Goal: Transaction & Acquisition: Book appointment/travel/reservation

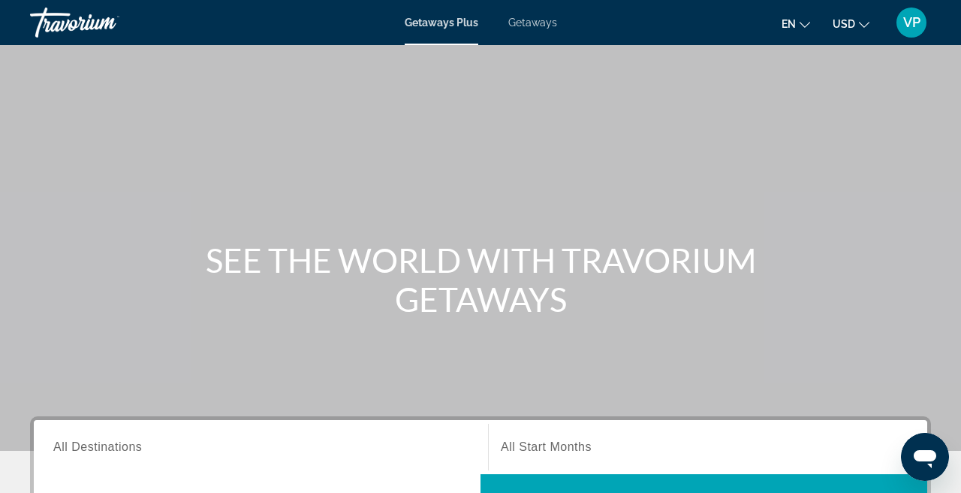
click at [541, 26] on span "Getaways" at bounding box center [532, 23] width 49 height 12
click at [858, 18] on button "USD USD ($) MXN (Mex$) CAD (Can$) GBP (£) EUR (€) AUD (A$) NZD (NZ$) CNY (CN¥)" at bounding box center [851, 24] width 37 height 22
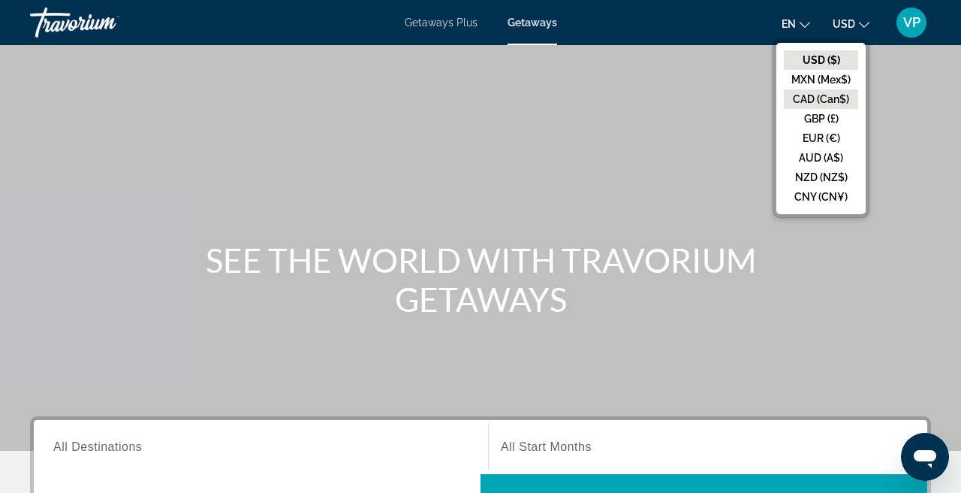
click at [810, 95] on button "CAD (Can$)" at bounding box center [821, 99] width 74 height 20
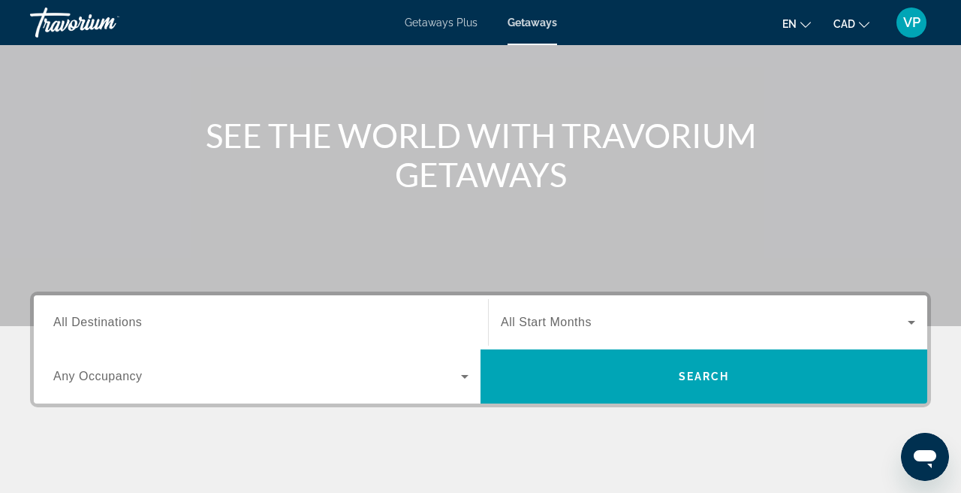
click at [271, 311] on div "Search widget" at bounding box center [260, 322] width 415 height 43
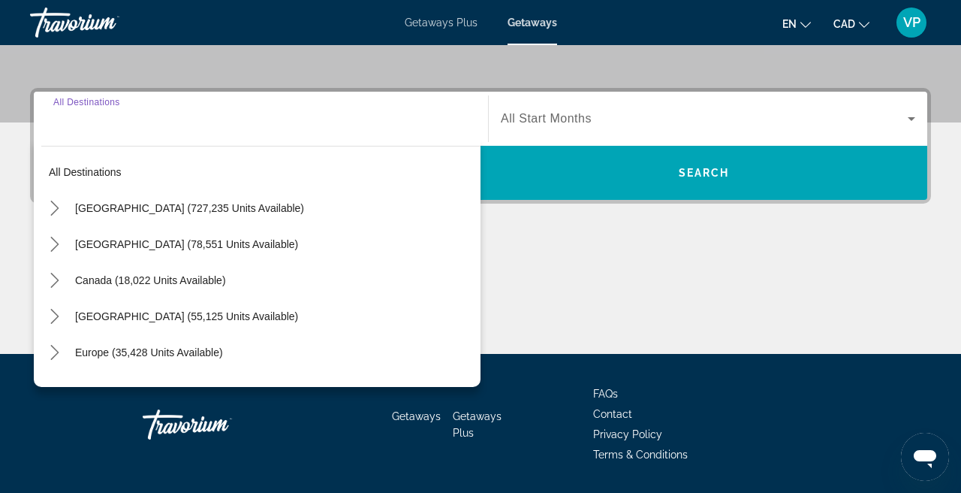
scroll to position [367, 0]
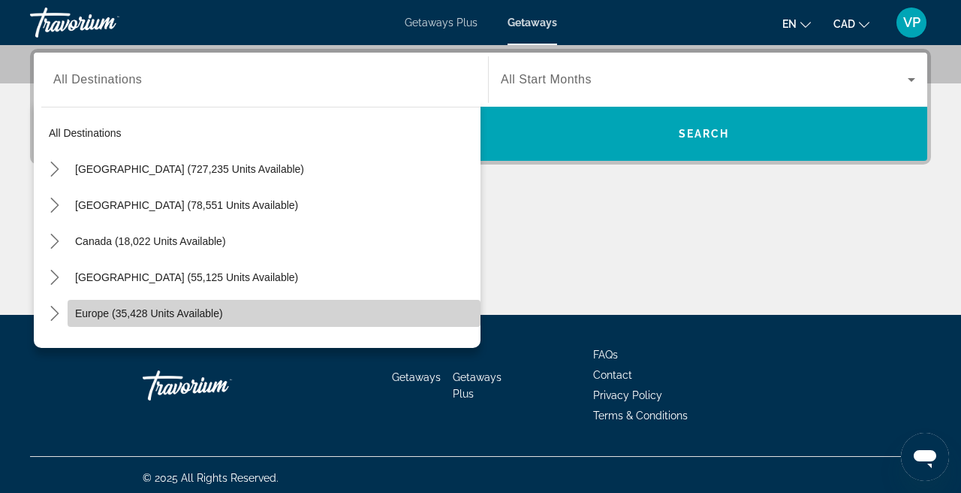
click at [140, 306] on span "Select destination: Europe (35,428 units available)" at bounding box center [274, 313] width 413 height 36
type input "**********"
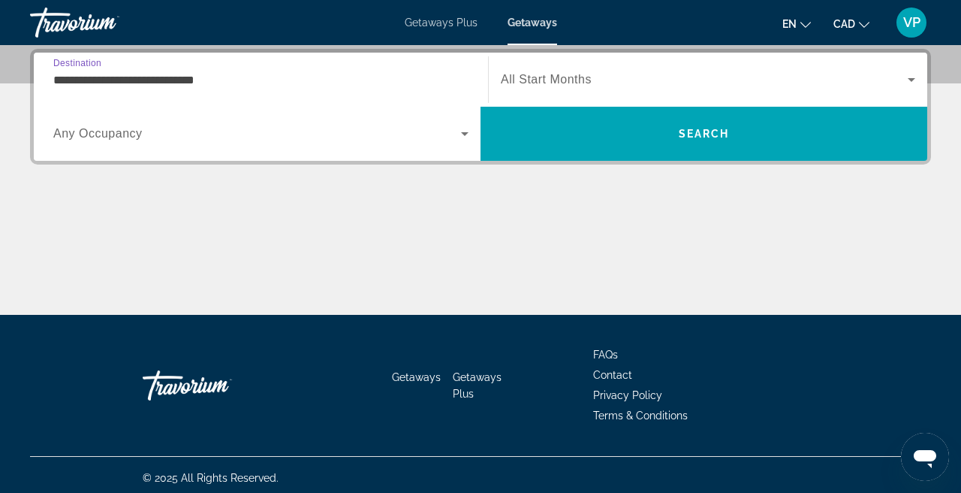
click at [587, 92] on div "Search widget" at bounding box center [708, 80] width 415 height 42
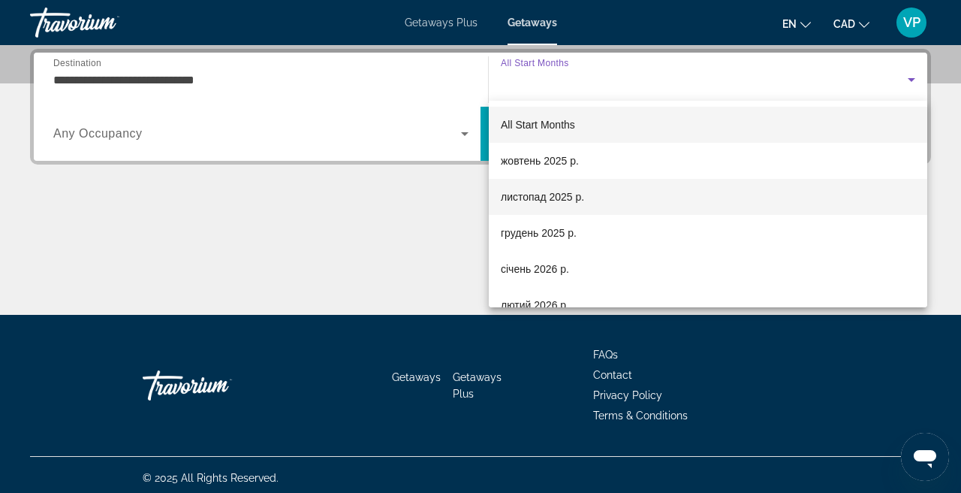
scroll to position [0, 0]
click at [572, 198] on span "листопад 2025 р." at bounding box center [542, 197] width 83 height 18
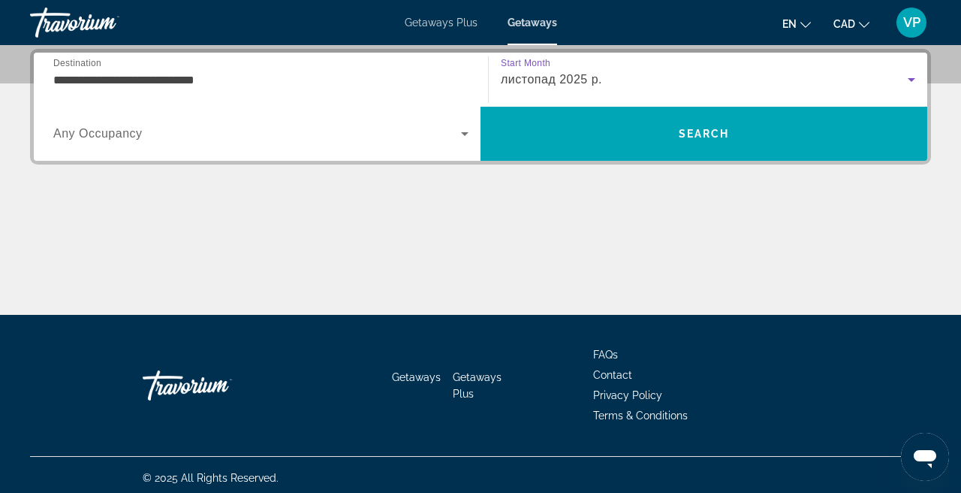
click at [294, 131] on span "Search widget" at bounding box center [257, 134] width 408 height 18
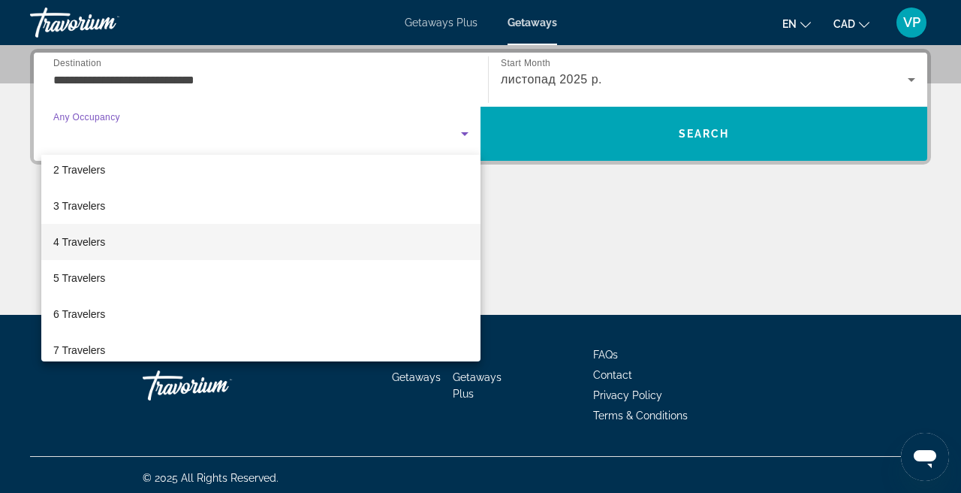
scroll to position [67, 0]
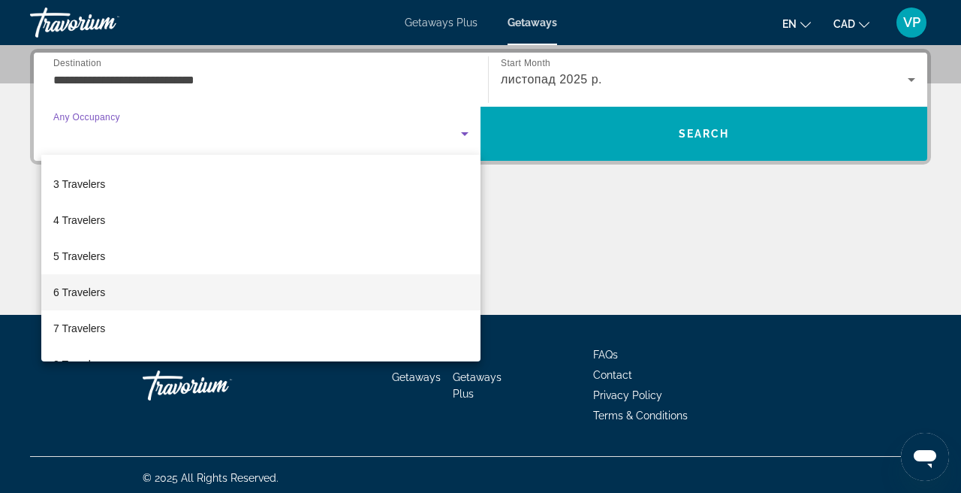
click at [143, 297] on mat-option "6 Travelers" at bounding box center [260, 292] width 439 height 36
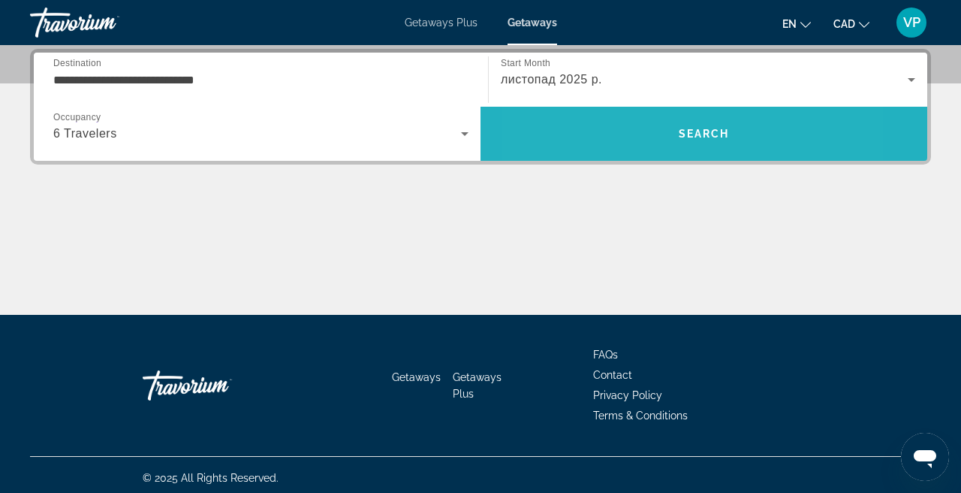
click at [620, 150] on span "Search" at bounding box center [704, 134] width 447 height 36
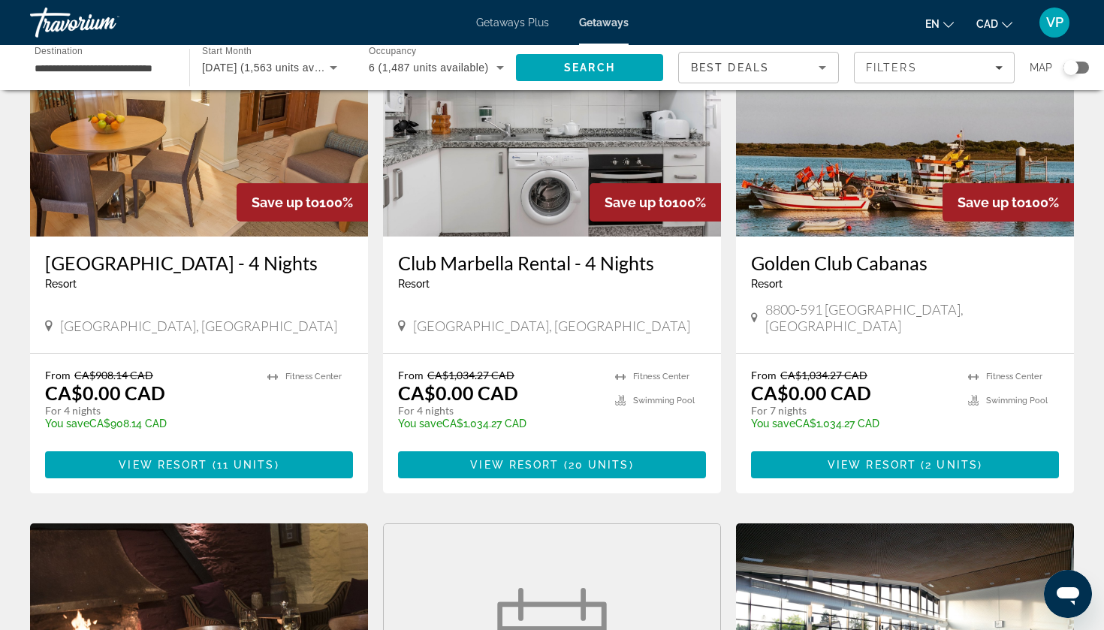
scroll to position [185, 0]
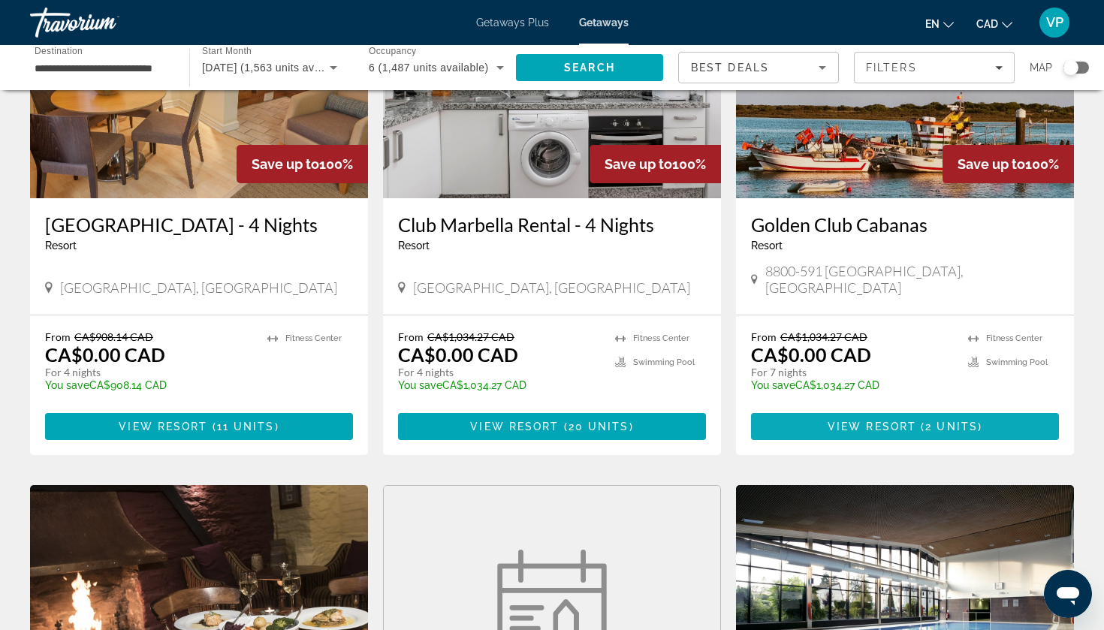
click at [825, 428] on span "Main content" at bounding box center [905, 427] width 308 height 36
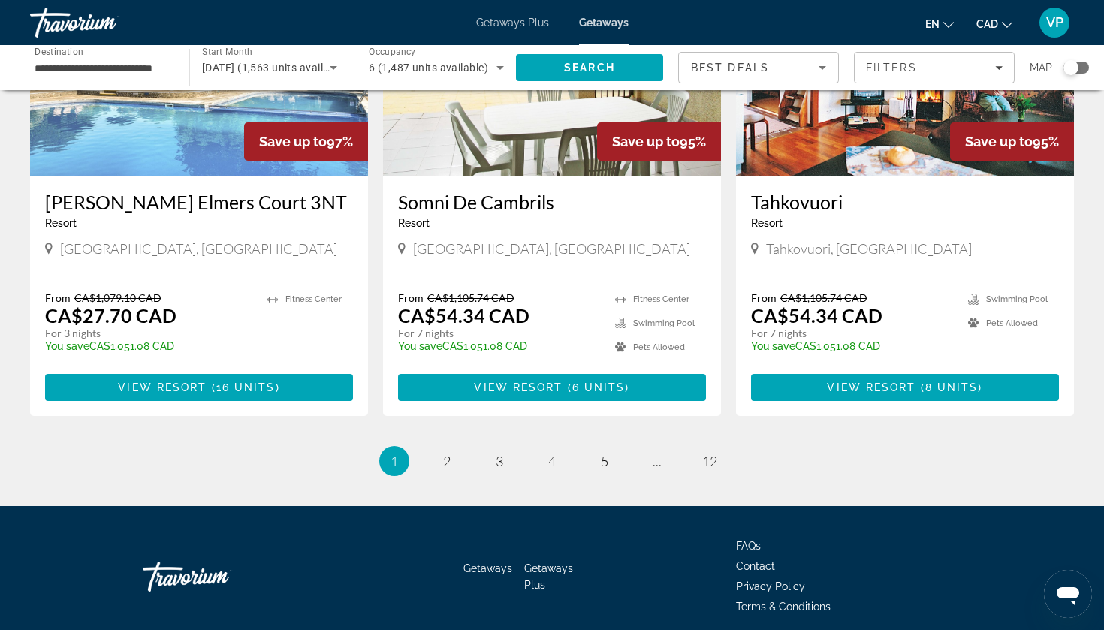
scroll to position [1779, 0]
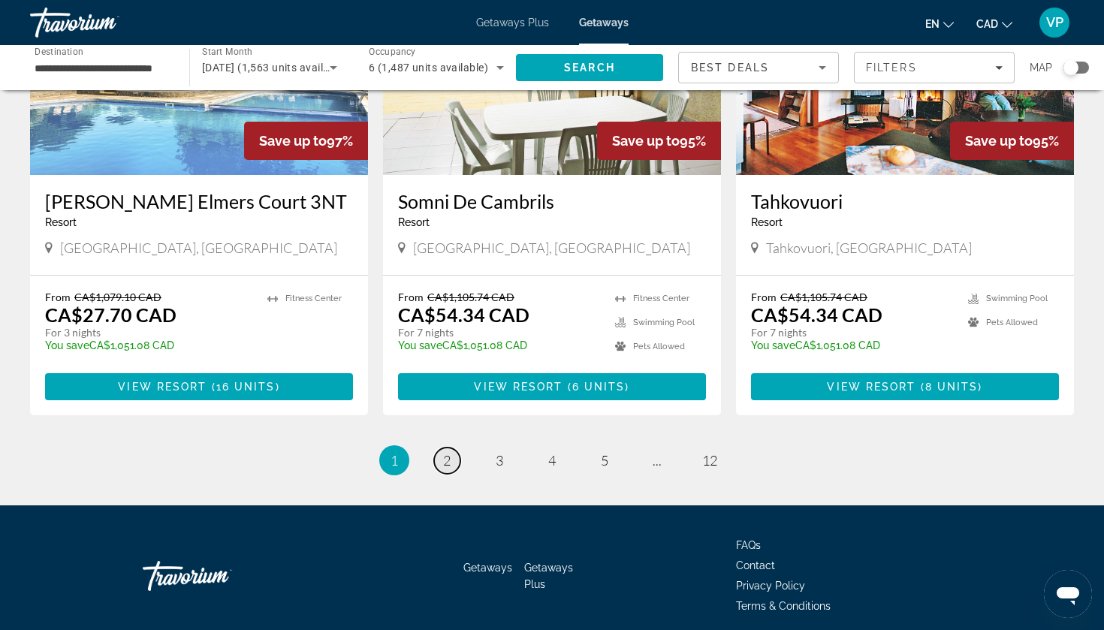
click at [451, 469] on span "2" at bounding box center [447, 460] width 8 height 17
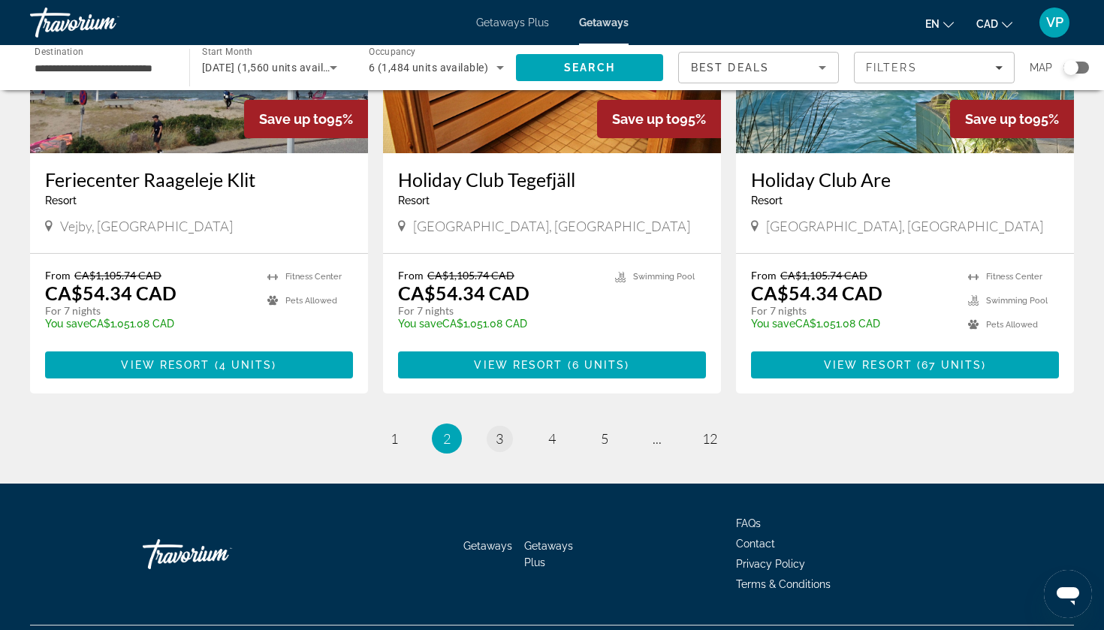
scroll to position [1800, 0]
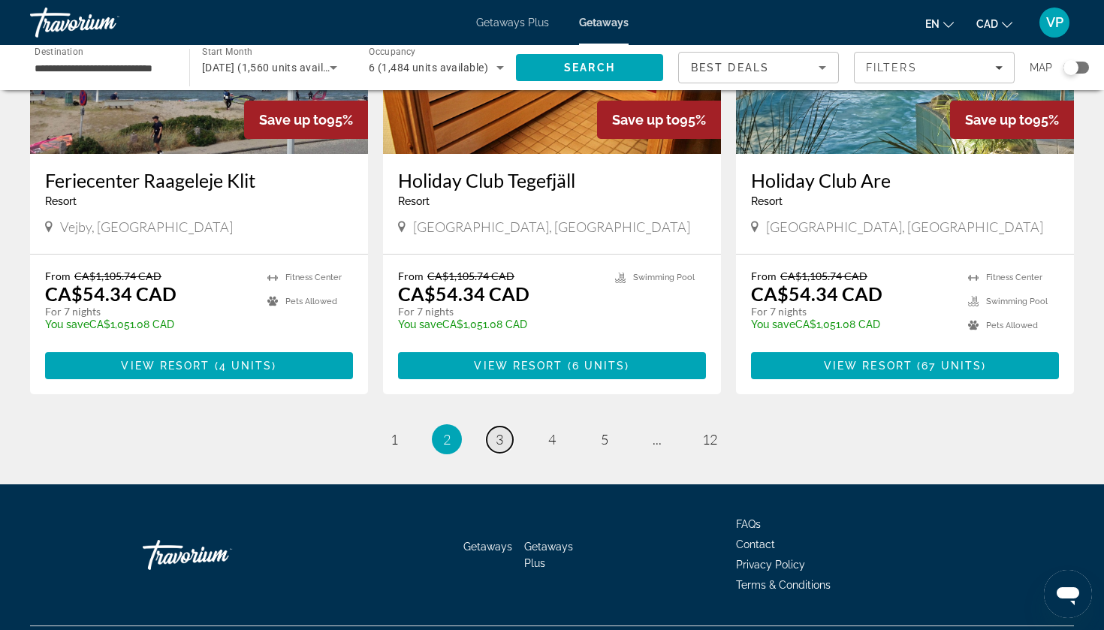
click at [504, 427] on link "page 3" at bounding box center [500, 440] width 26 height 26
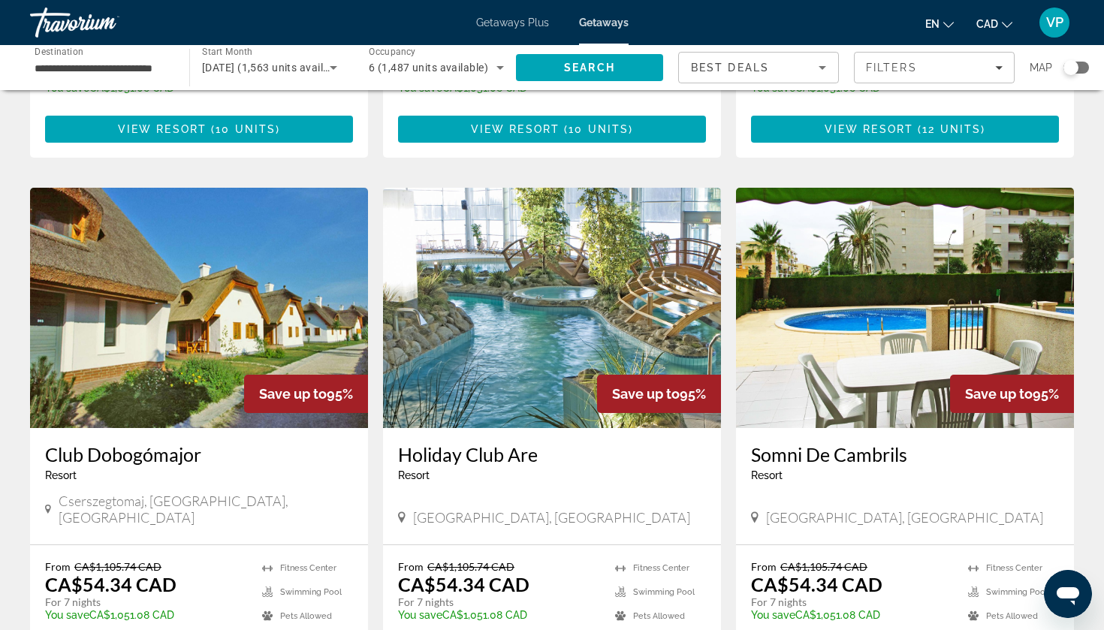
scroll to position [530, 0]
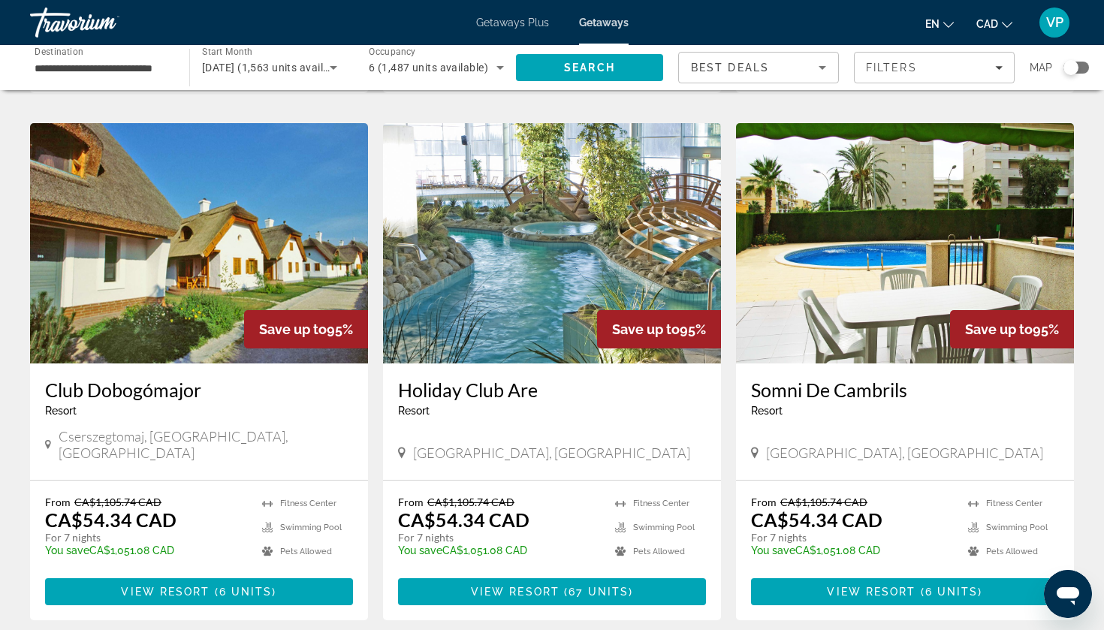
drag, startPoint x: 41, startPoint y: 381, endPoint x: 254, endPoint y: 390, distance: 213.5
click at [254, 390] on div "Club Dobogómajor Resort - This is an adults only resort Cserszegtomaj, HUNGARY,…" at bounding box center [199, 422] width 338 height 116
copy h3 "Club Dobogómajor"
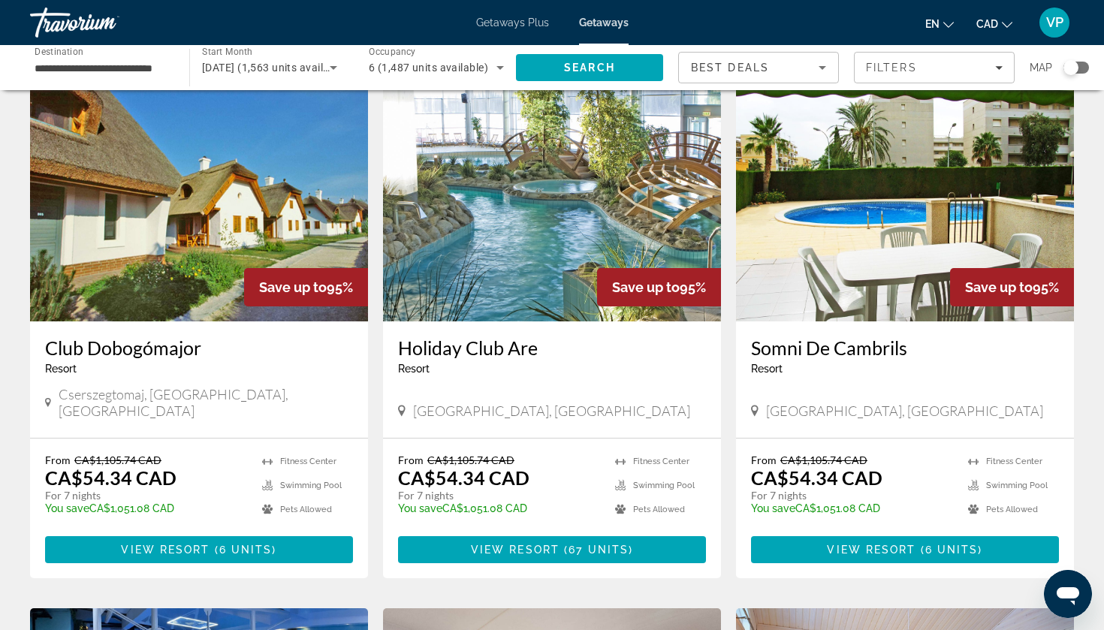
scroll to position [574, 0]
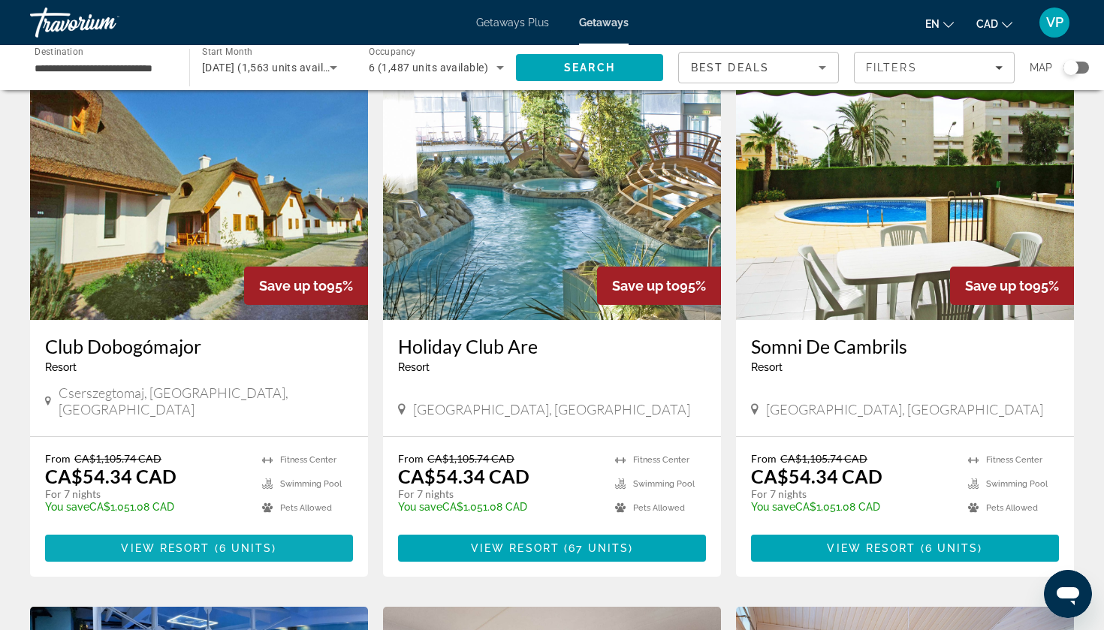
click at [243, 492] on span "6 units" at bounding box center [245, 548] width 53 height 12
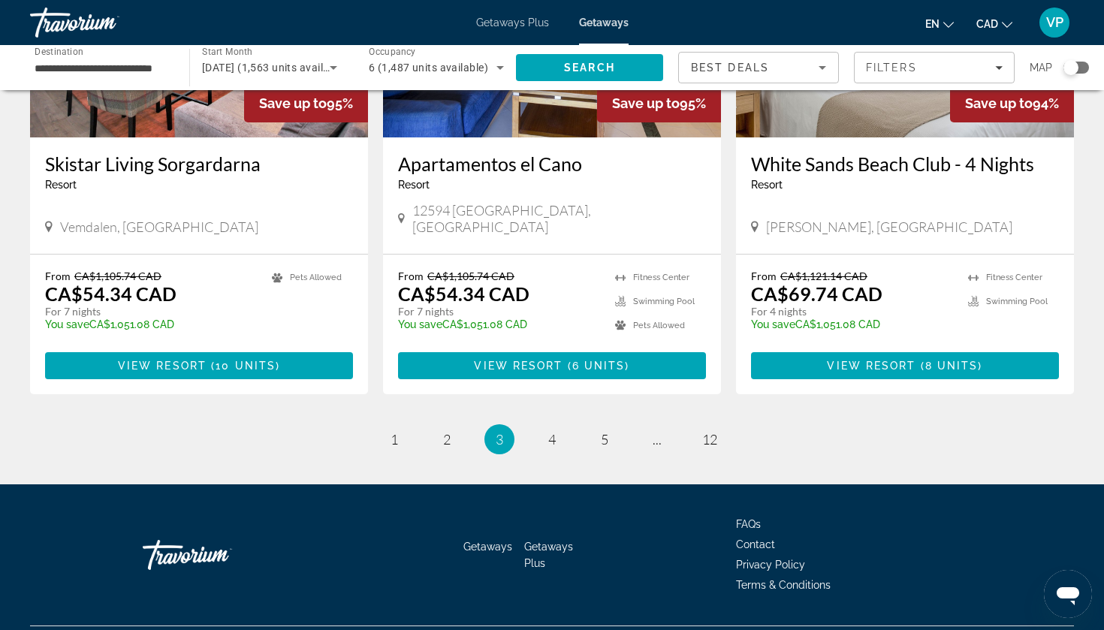
scroll to position [1795, 0]
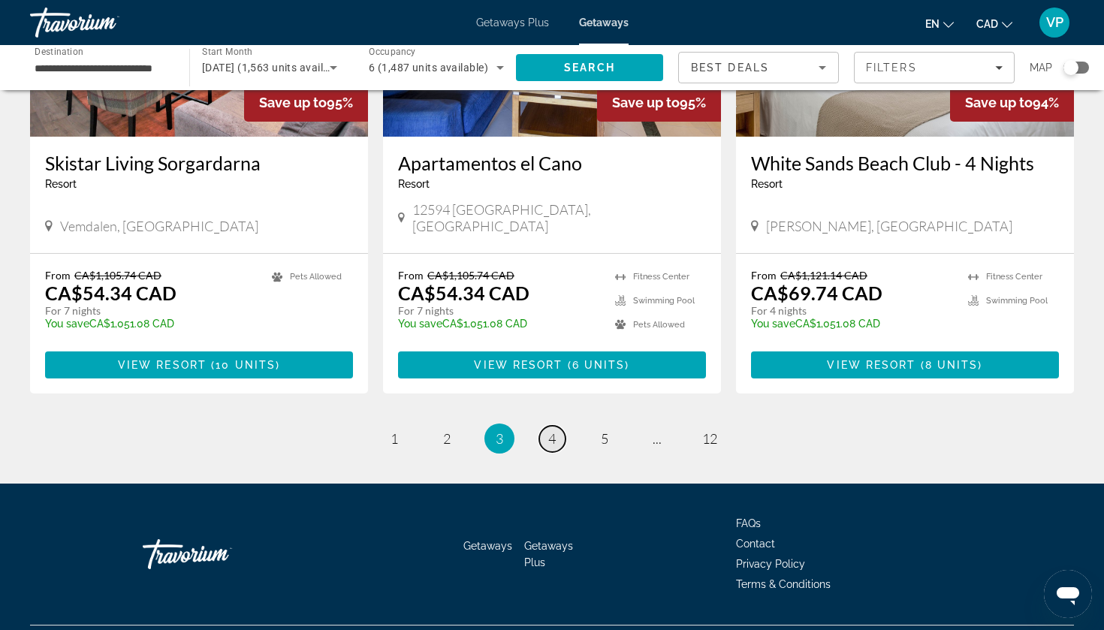
click at [554, 430] on span "4" at bounding box center [552, 438] width 8 height 17
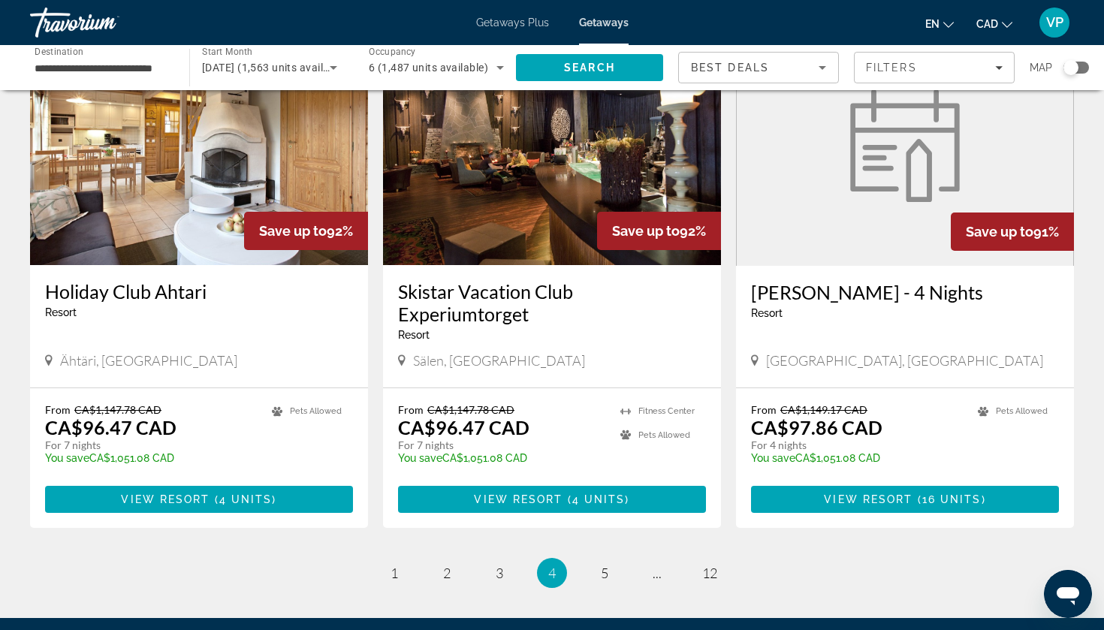
scroll to position [1655, 0]
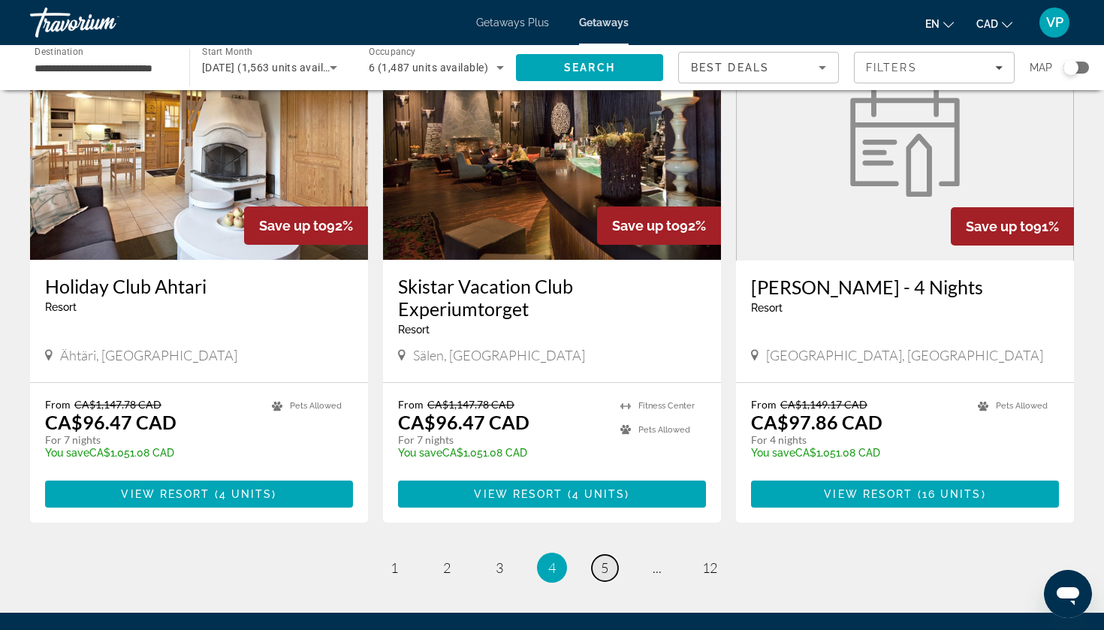
click at [602, 492] on span "5" at bounding box center [605, 568] width 8 height 17
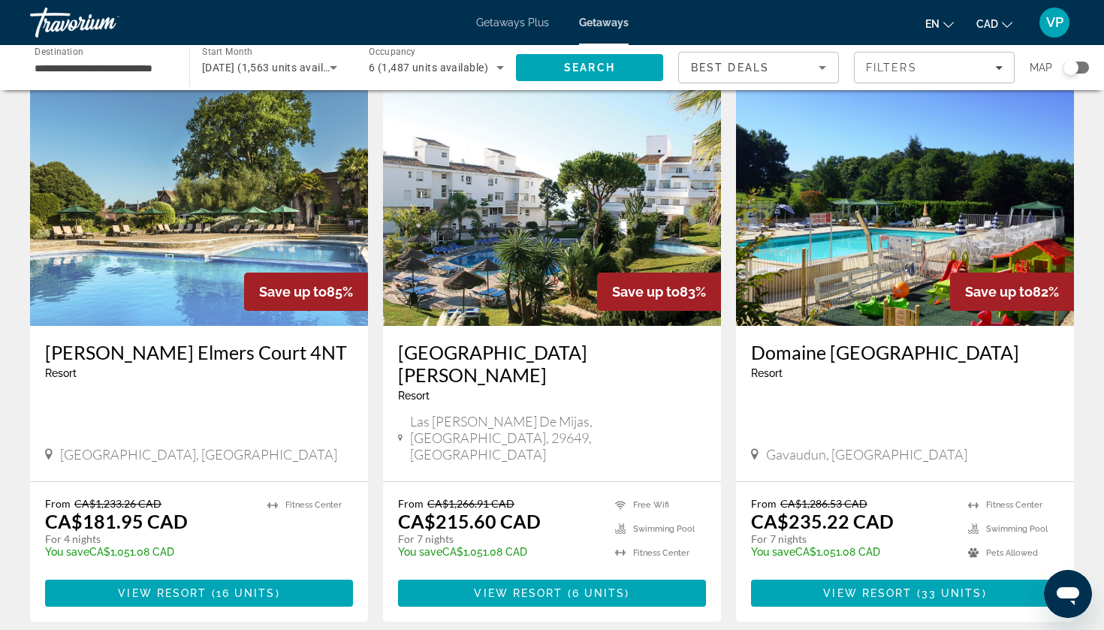
scroll to position [1678, 0]
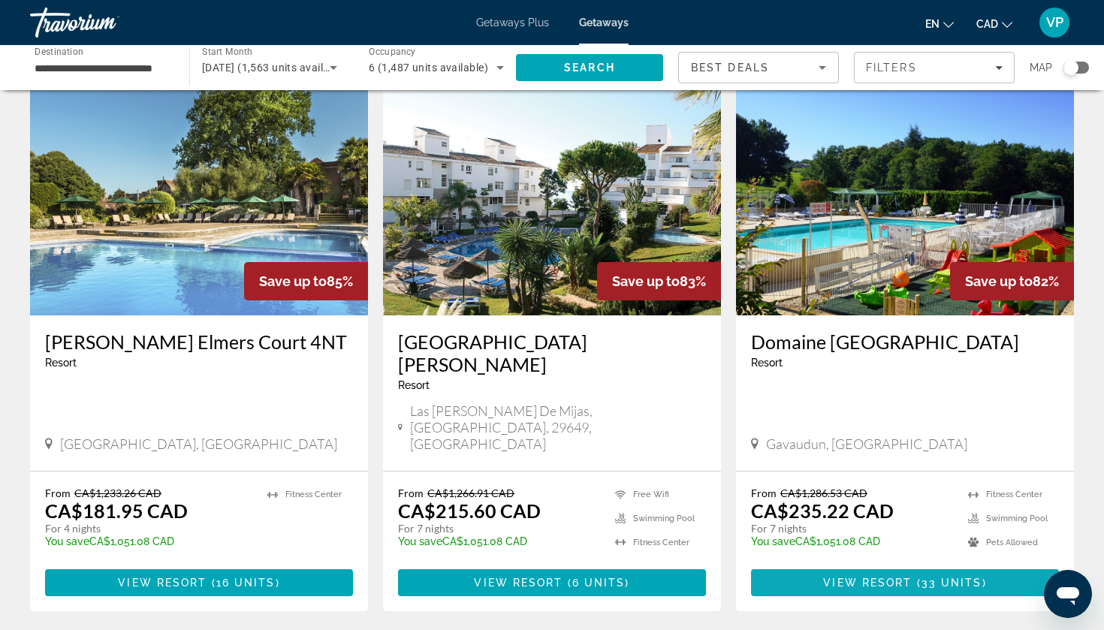
click at [871, 492] on span "View Resort" at bounding box center [867, 583] width 89 height 12
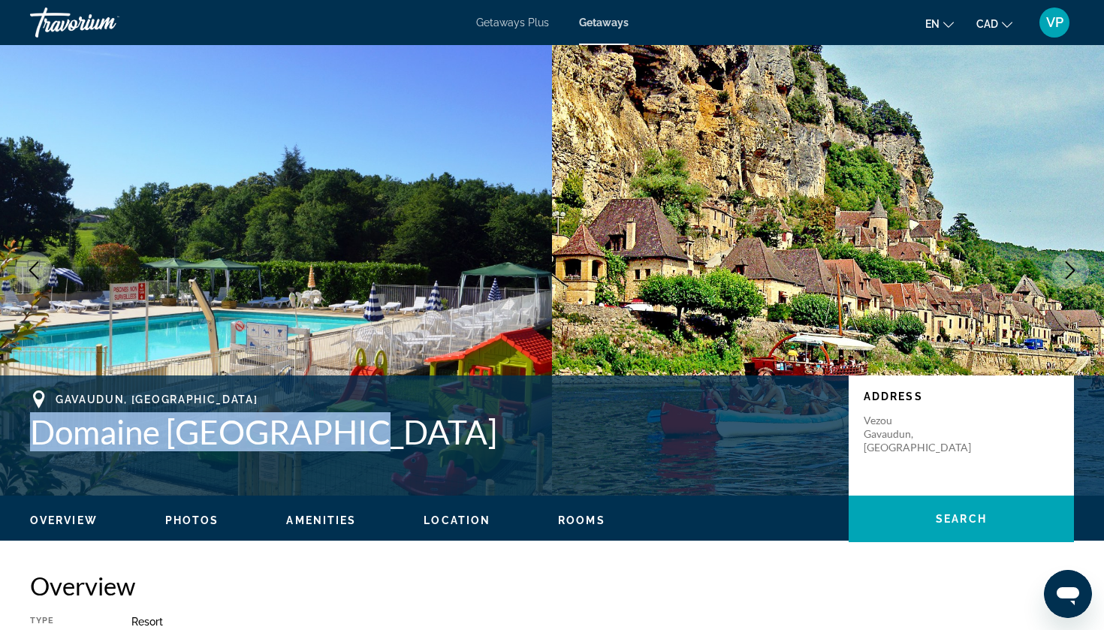
drag, startPoint x: 29, startPoint y: 421, endPoint x: 363, endPoint y: 454, distance: 335.8
click at [363, 454] on div "Gavaudun, France Domaine De Gavaudun Address Vezou Gavaudun, France" at bounding box center [552, 436] width 1104 height 90
copy h1 "Domaine De Gavaudun"
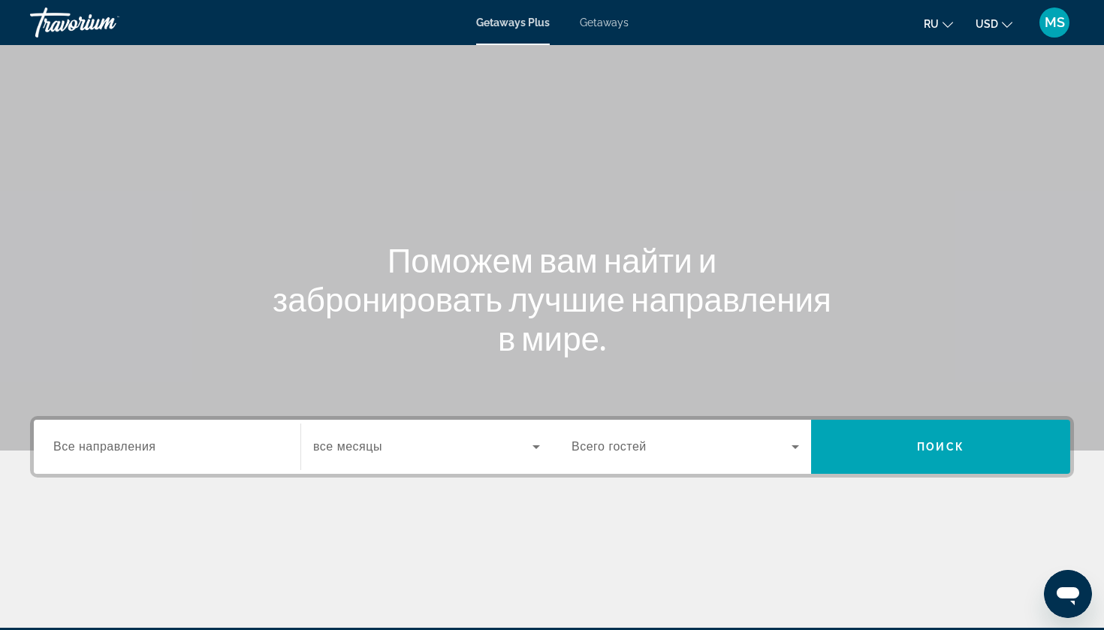
click at [985, 19] on span "USD" at bounding box center [987, 24] width 23 height 12
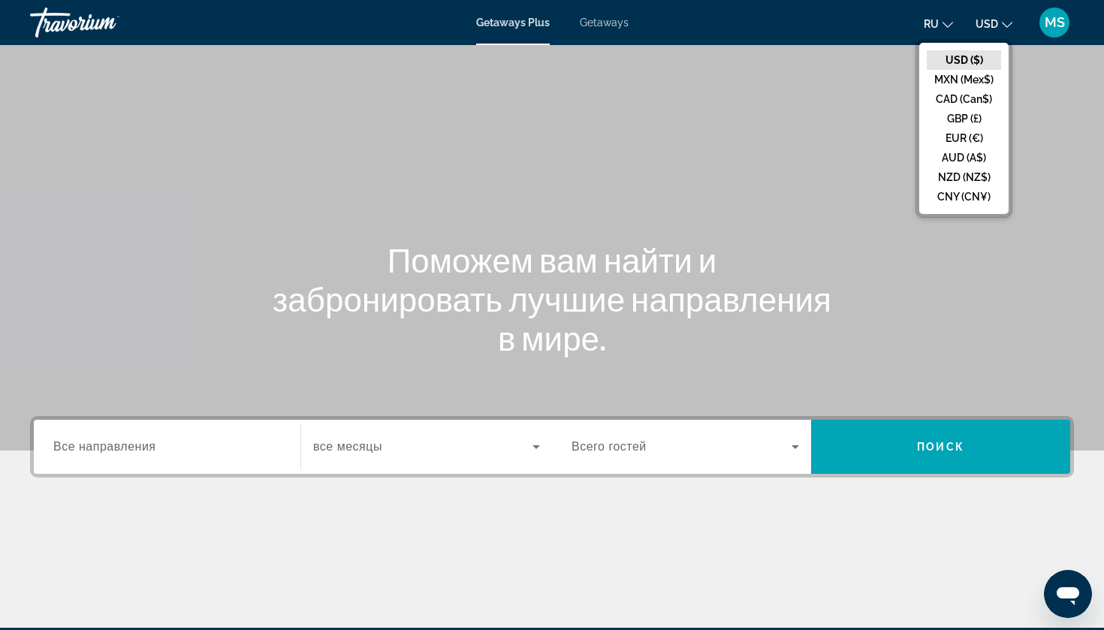
click at [192, 461] on div "Search widget" at bounding box center [167, 447] width 228 height 43
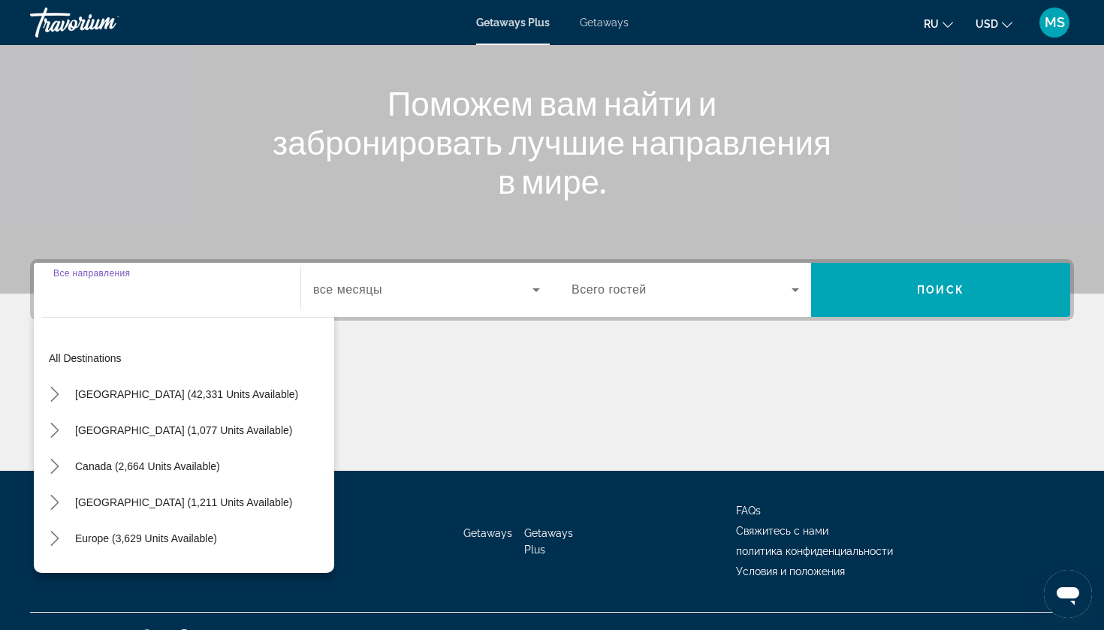
scroll to position [182, 0]
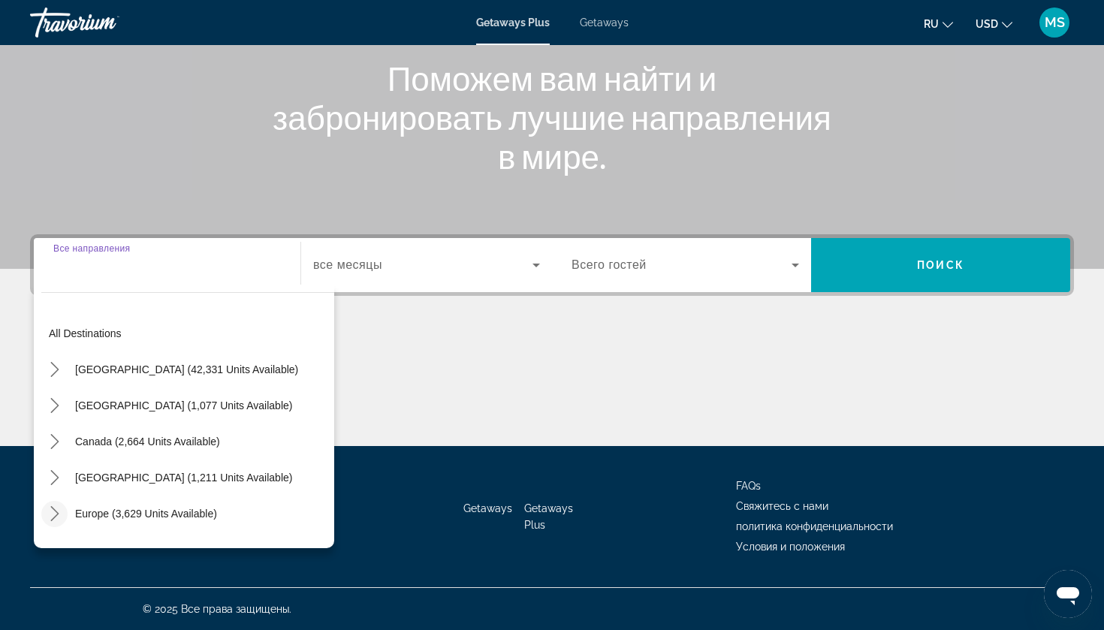
click at [56, 514] on icon "Toggle Europe (3,629 units available) submenu" at bounding box center [54, 513] width 15 height 15
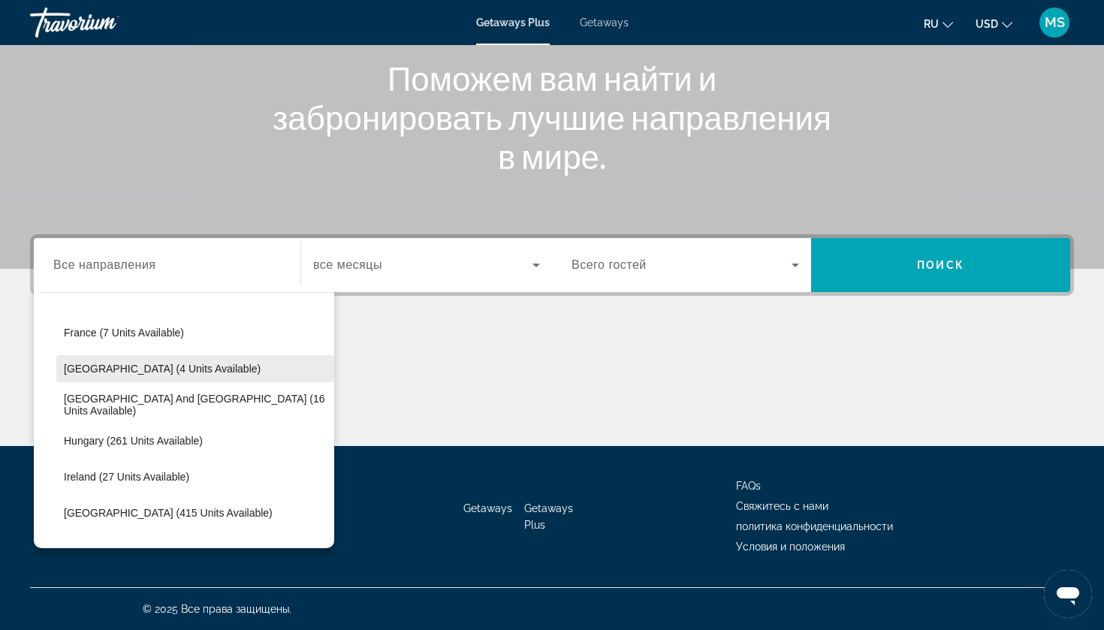
scroll to position [368, 0]
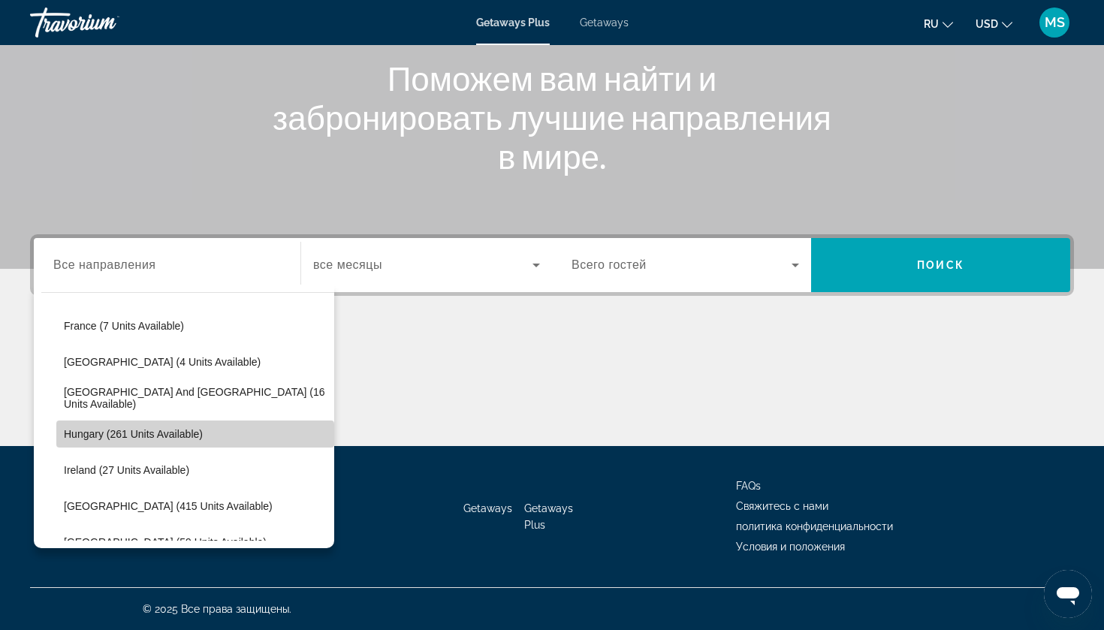
click at [129, 442] on span "Select destination: Hungary (261 units available)" at bounding box center [195, 434] width 278 height 36
type input "**********"
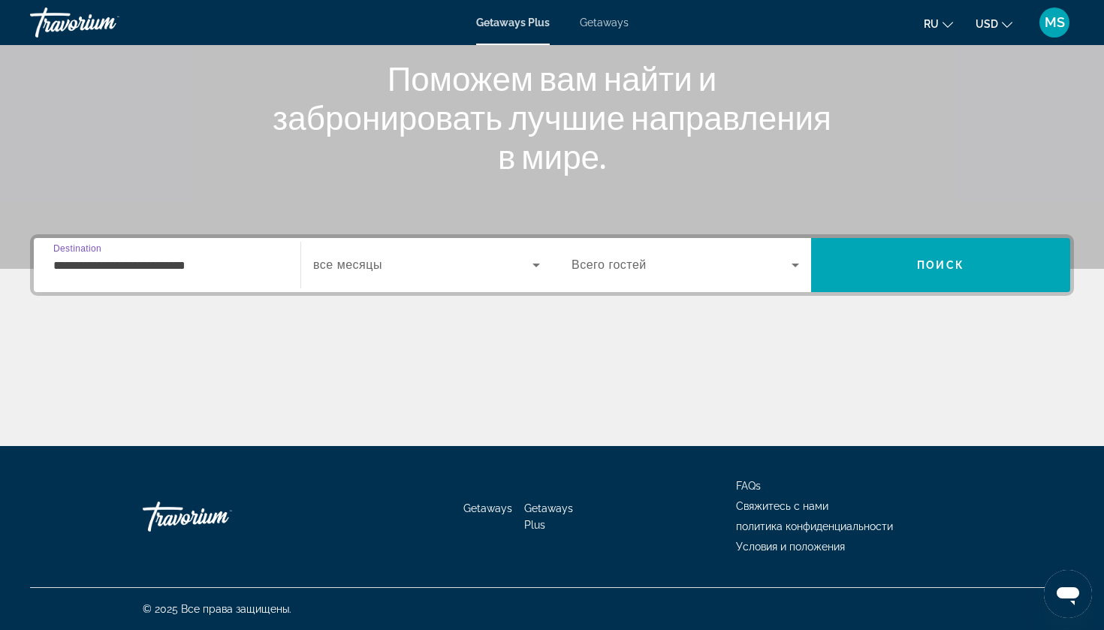
click at [436, 264] on span "Search widget" at bounding box center [422, 265] width 219 height 18
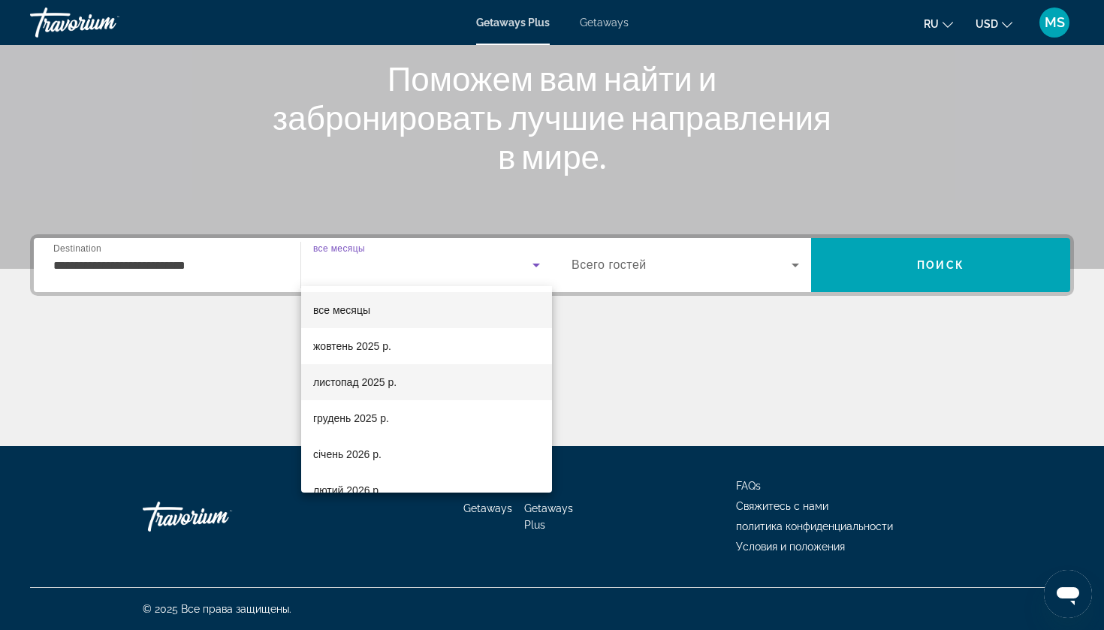
click at [379, 373] on span "листопад 2025 р." at bounding box center [354, 382] width 83 height 18
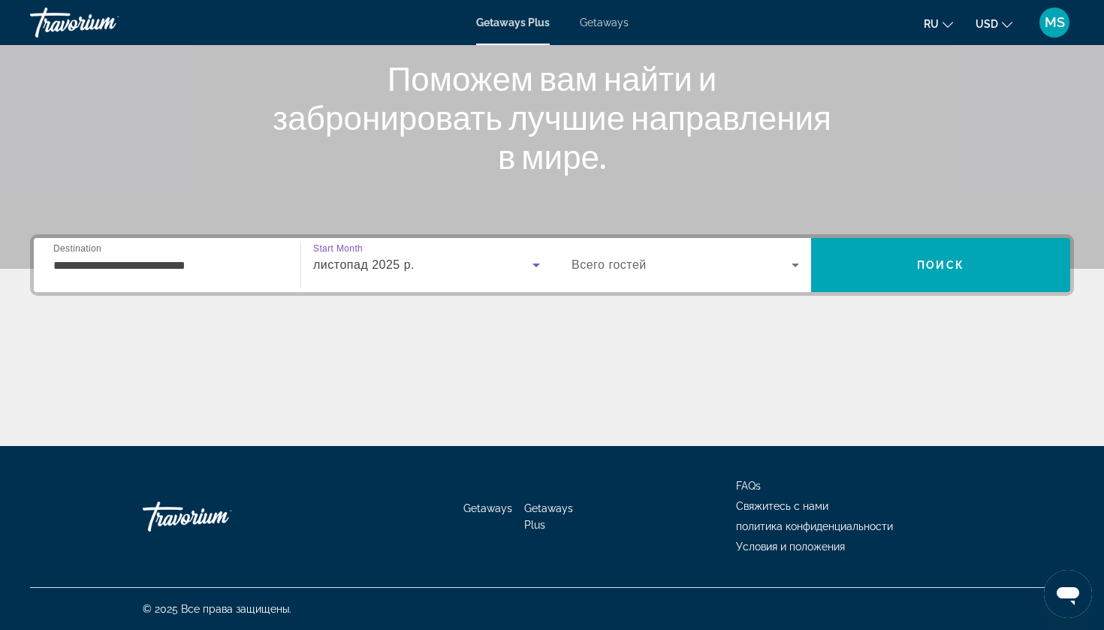
click at [636, 281] on div "Search widget" at bounding box center [686, 265] width 228 height 42
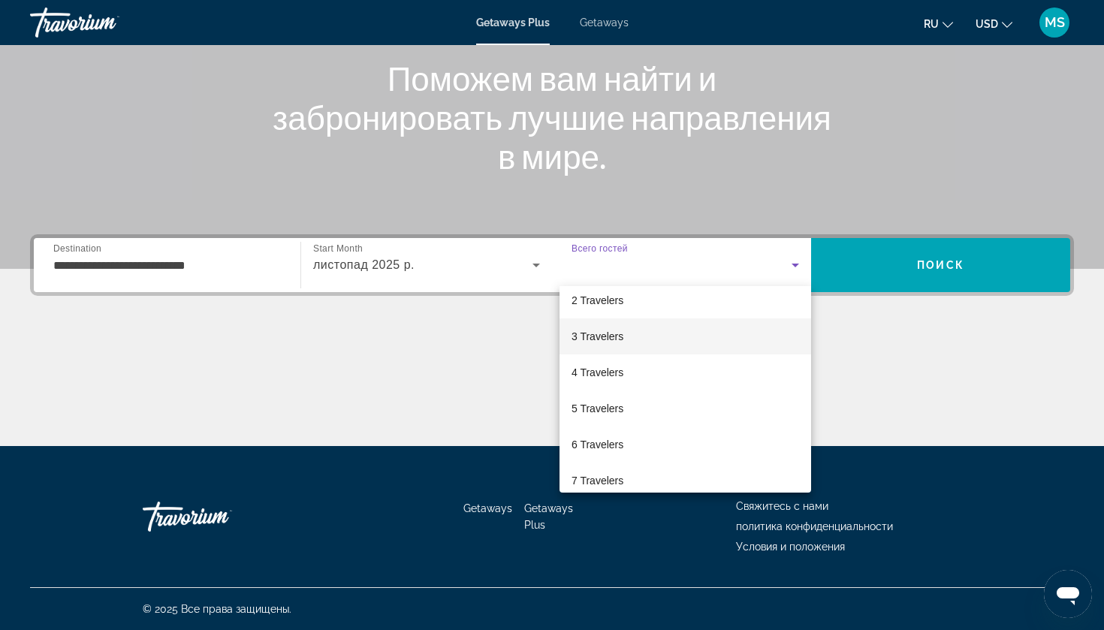
scroll to position [47, 0]
click at [605, 433] on mat-option "6 Travelers" at bounding box center [686, 444] width 252 height 36
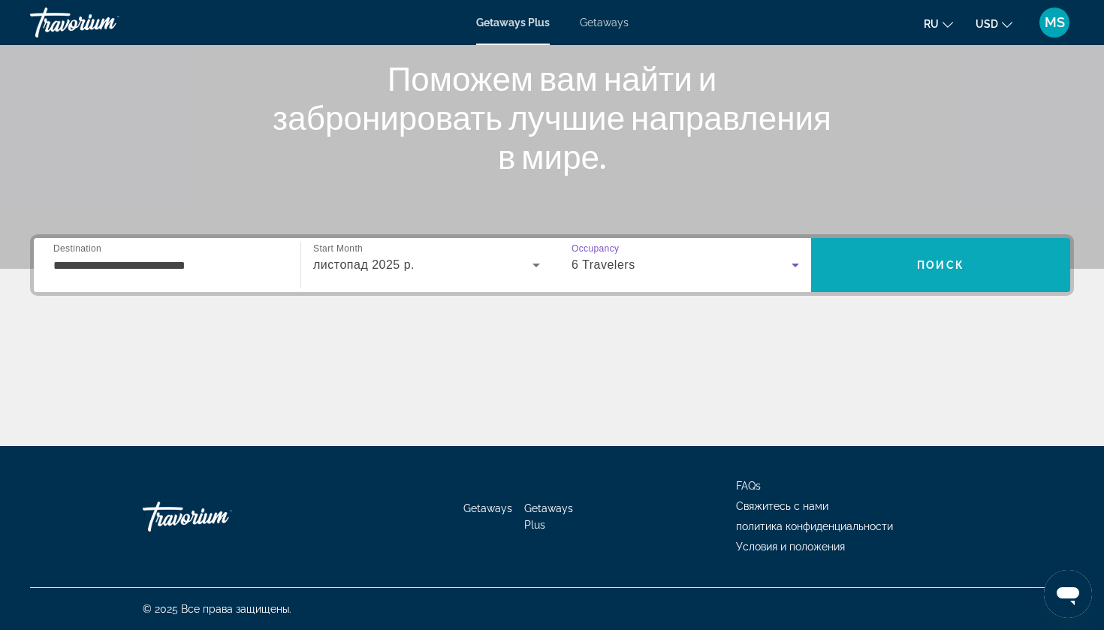
click at [974, 266] on span "Search" at bounding box center [940, 265] width 259 height 36
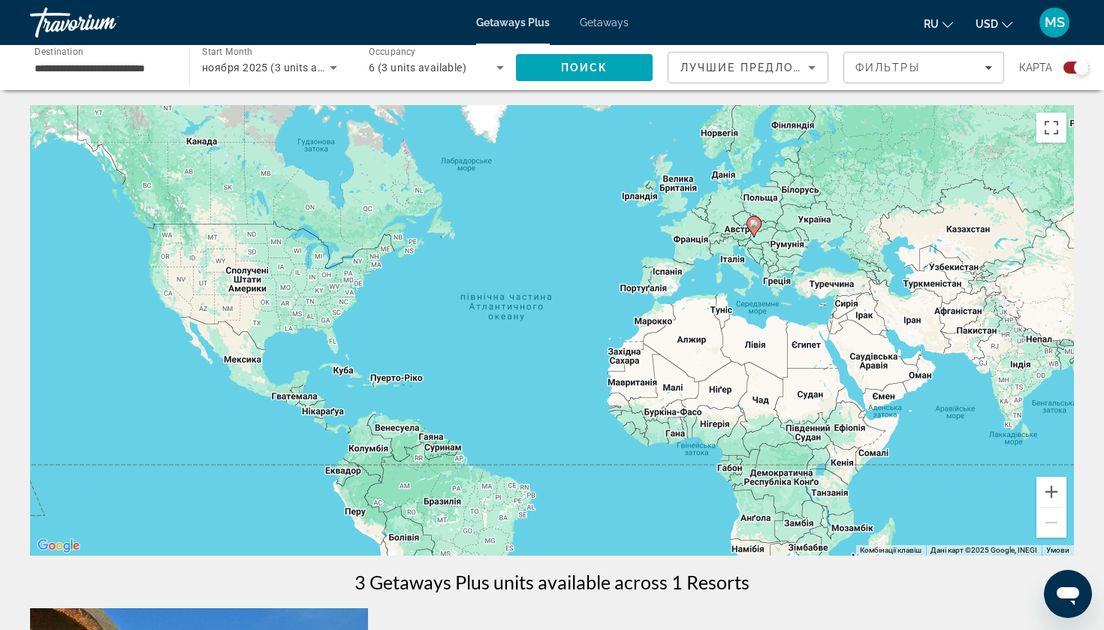
click at [608, 20] on span "Getaways" at bounding box center [604, 23] width 49 height 12
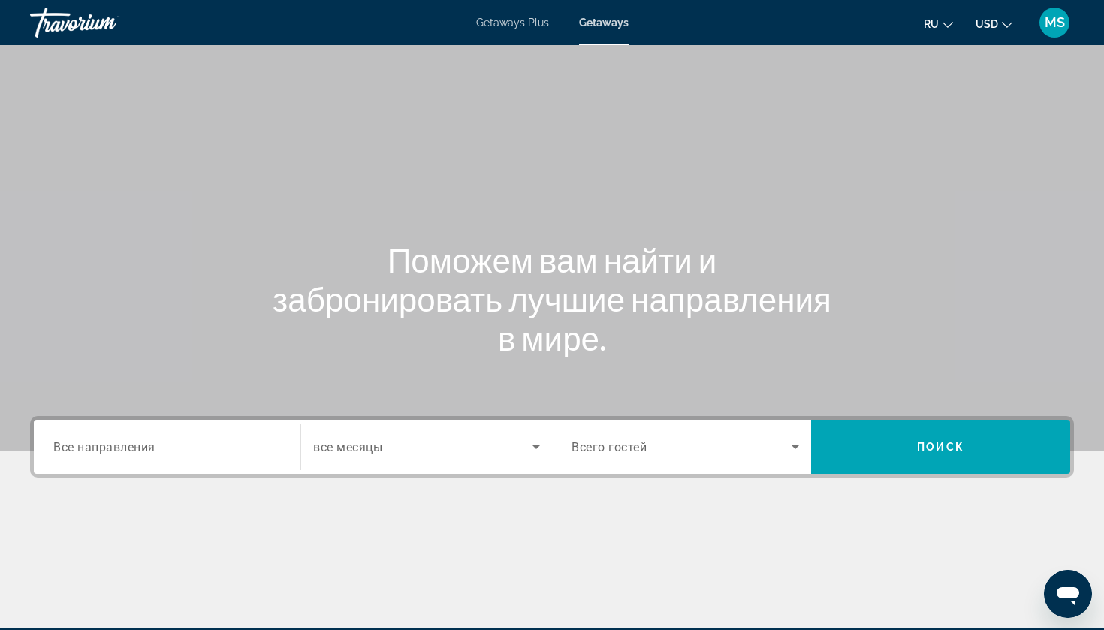
click at [137, 446] on span "Все направления" at bounding box center [104, 446] width 102 height 14
click at [137, 446] on input "Destination Все направления" at bounding box center [167, 448] width 228 height 18
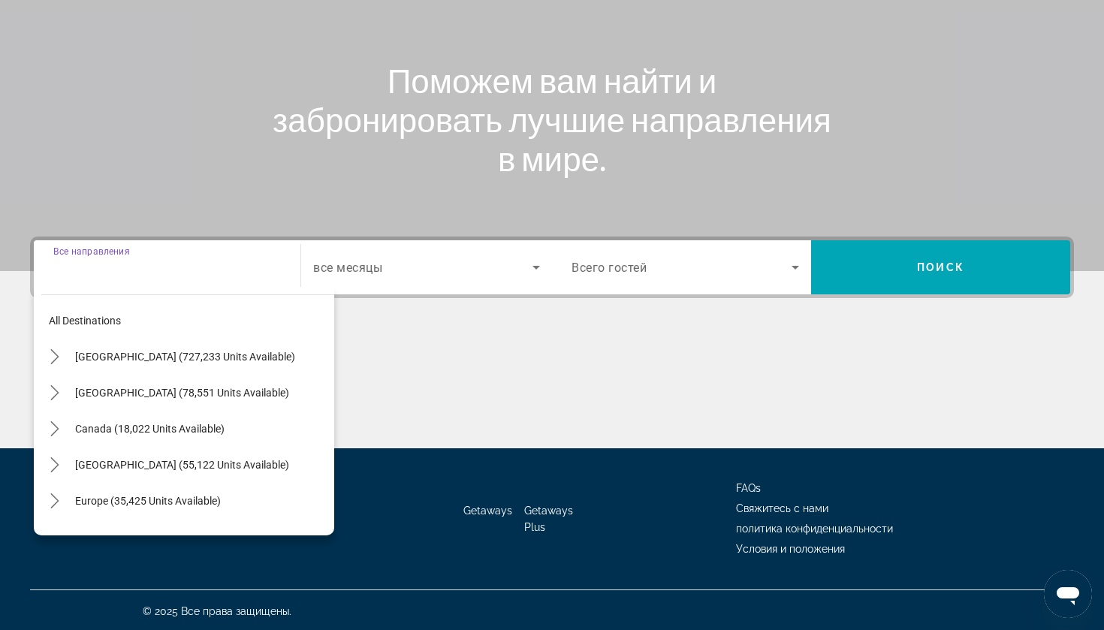
scroll to position [182, 0]
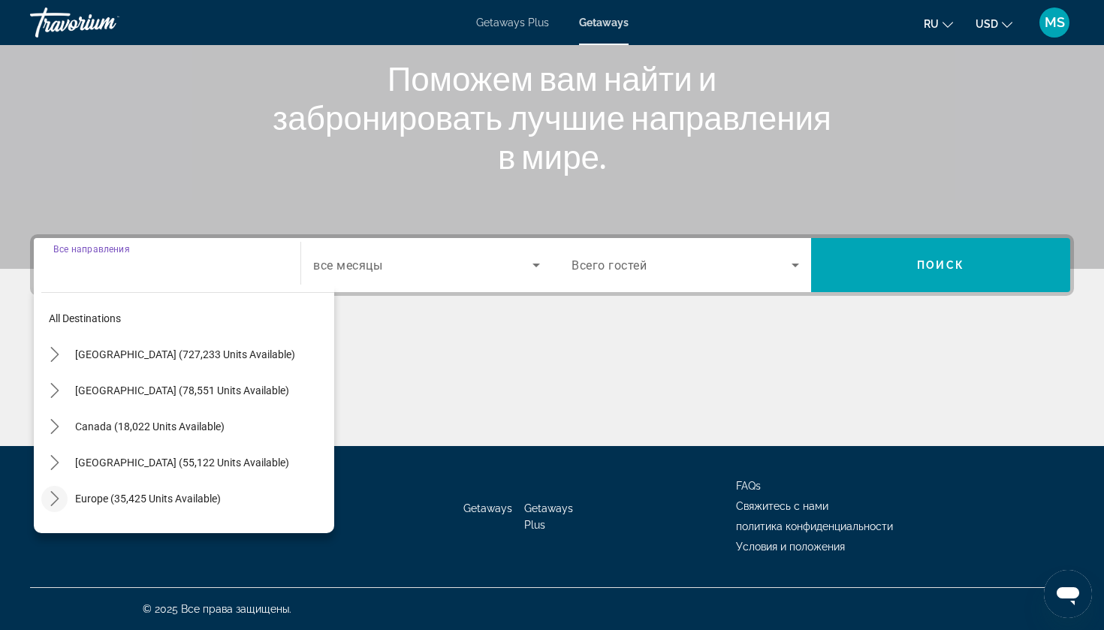
click at [59, 507] on mat-icon "Toggle Europe (35,425 units available) submenu" at bounding box center [54, 499] width 26 height 26
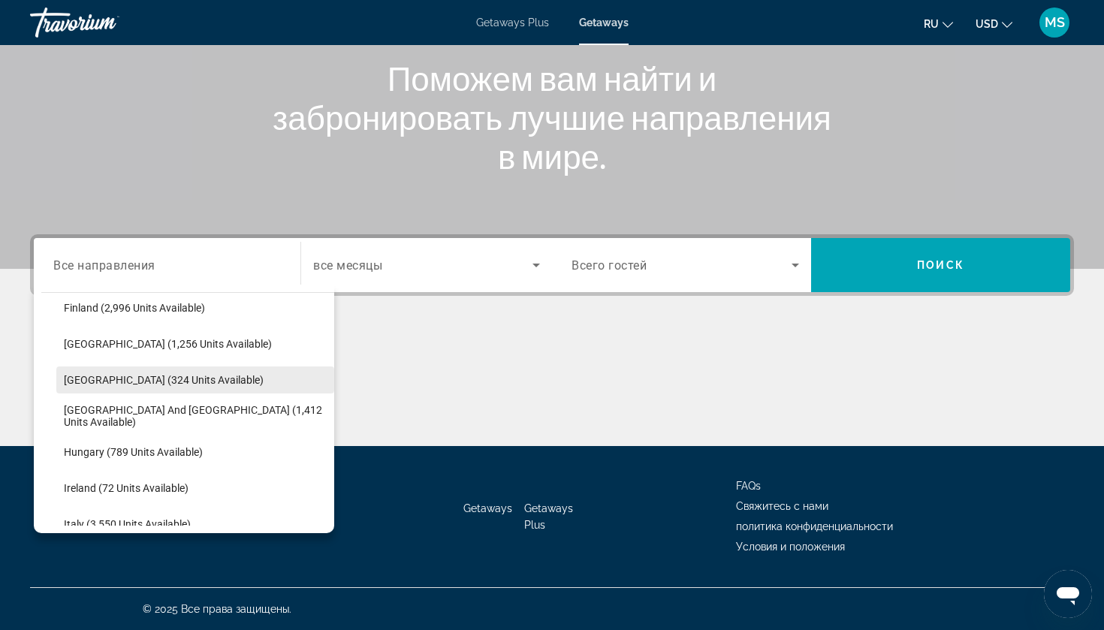
scroll to position [420, 0]
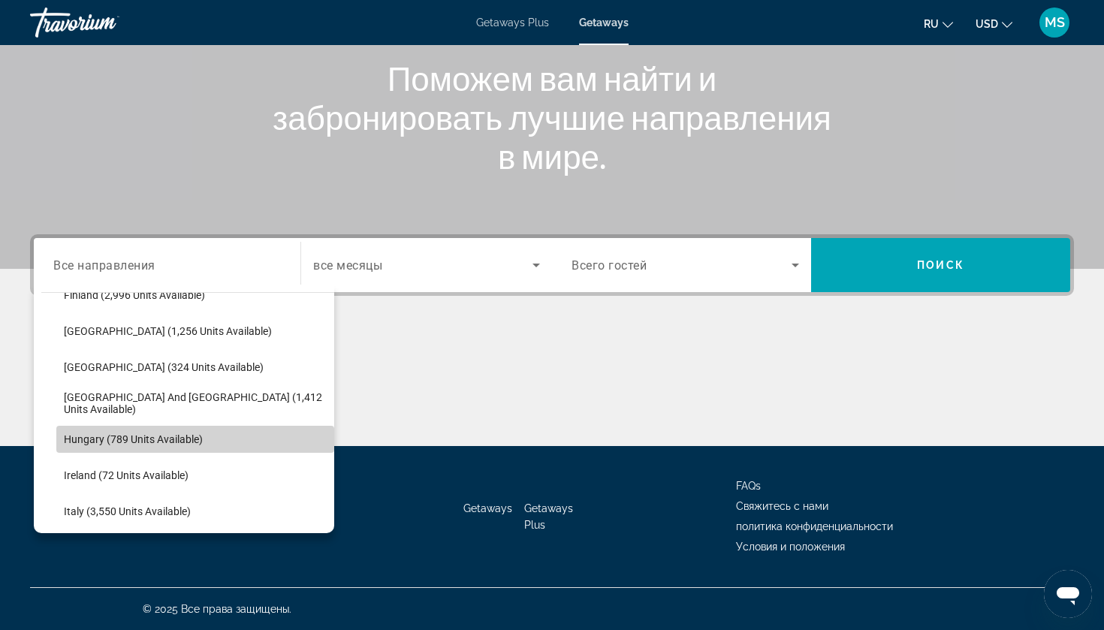
click at [110, 440] on span "Hungary (789 units available)" at bounding box center [133, 439] width 139 height 12
type input "**********"
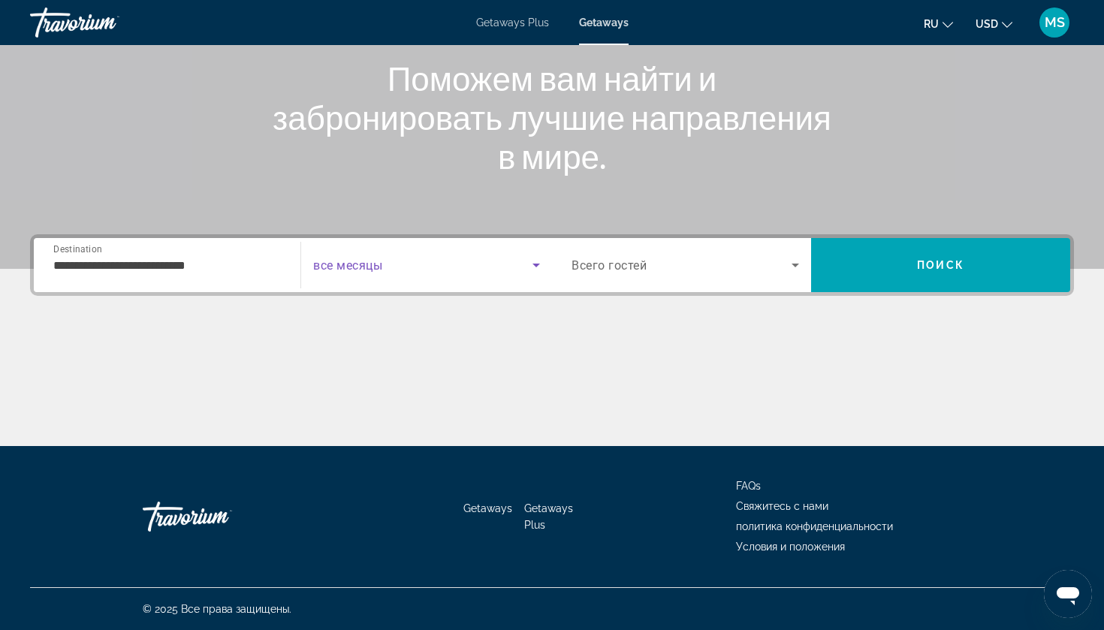
click at [436, 258] on span "Search widget" at bounding box center [422, 265] width 219 height 18
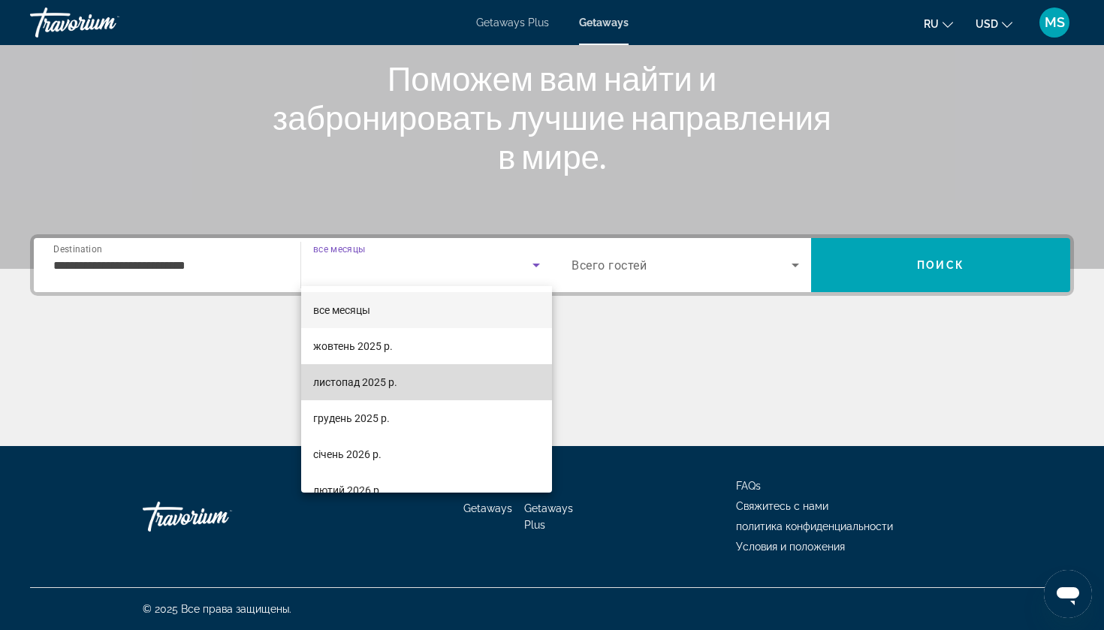
click at [394, 380] on span "листопад 2025 р." at bounding box center [355, 382] width 84 height 18
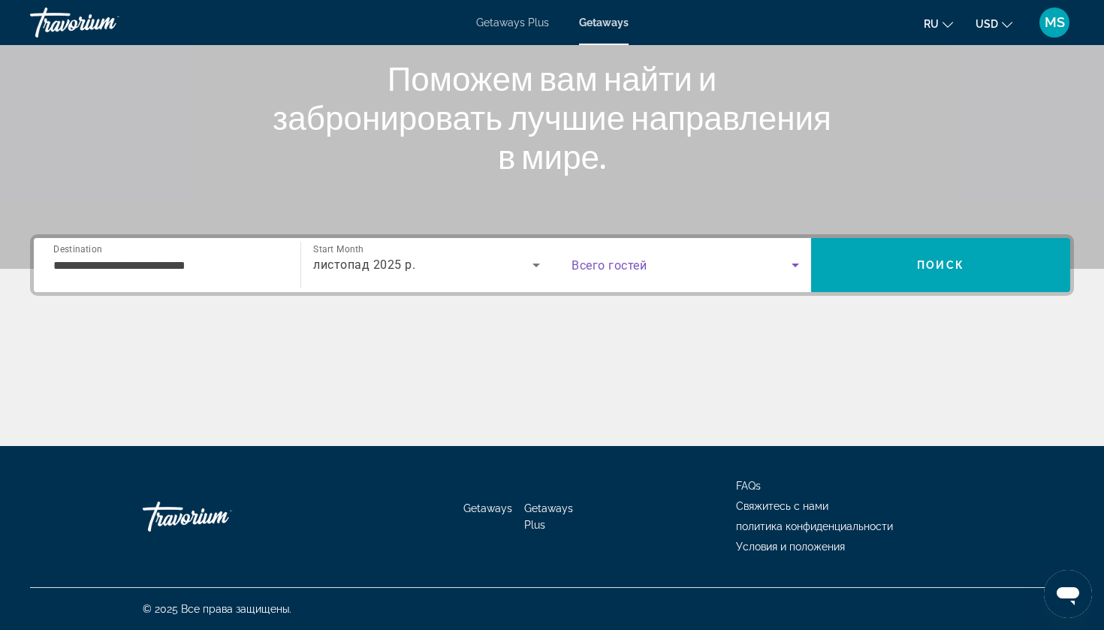
click at [661, 268] on span "Search widget" at bounding box center [682, 265] width 220 height 18
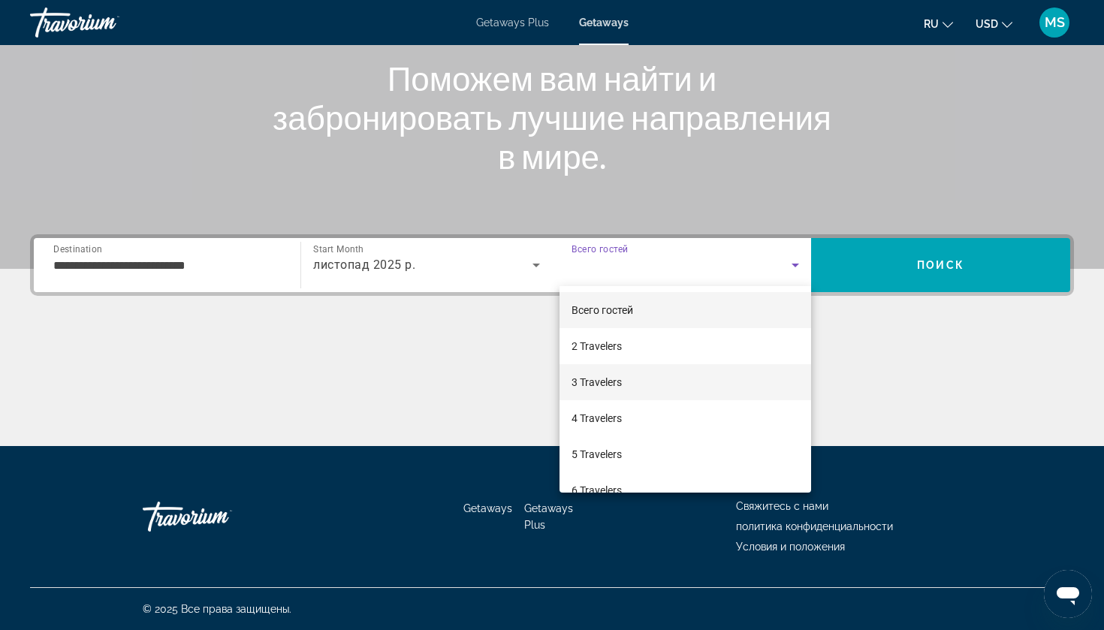
scroll to position [62, 0]
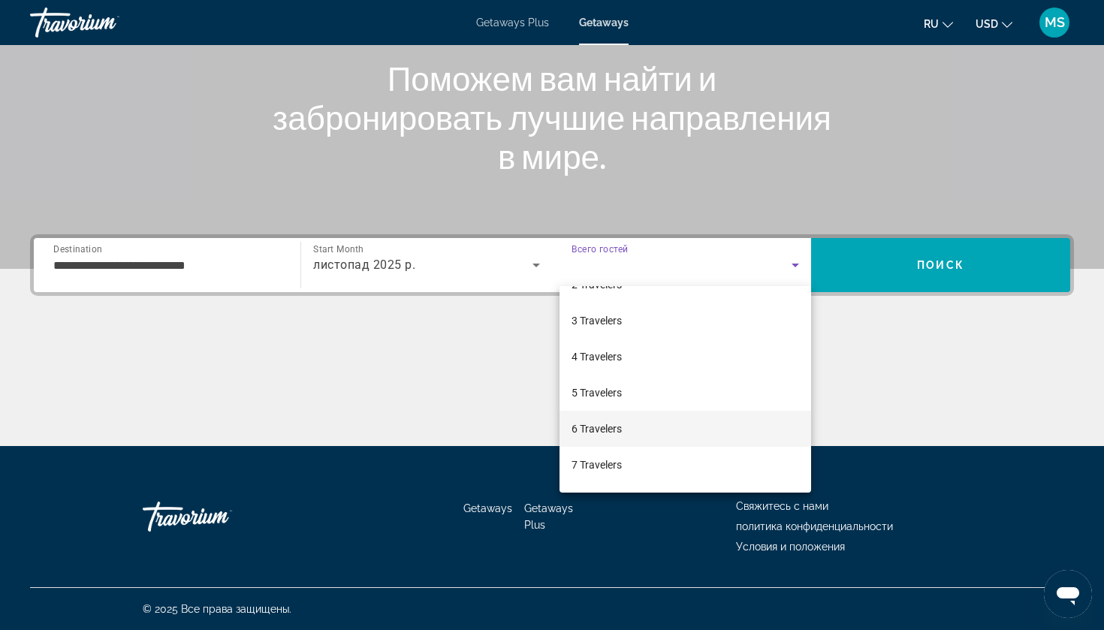
click at [622, 436] on span "6 Travelers" at bounding box center [597, 429] width 50 height 18
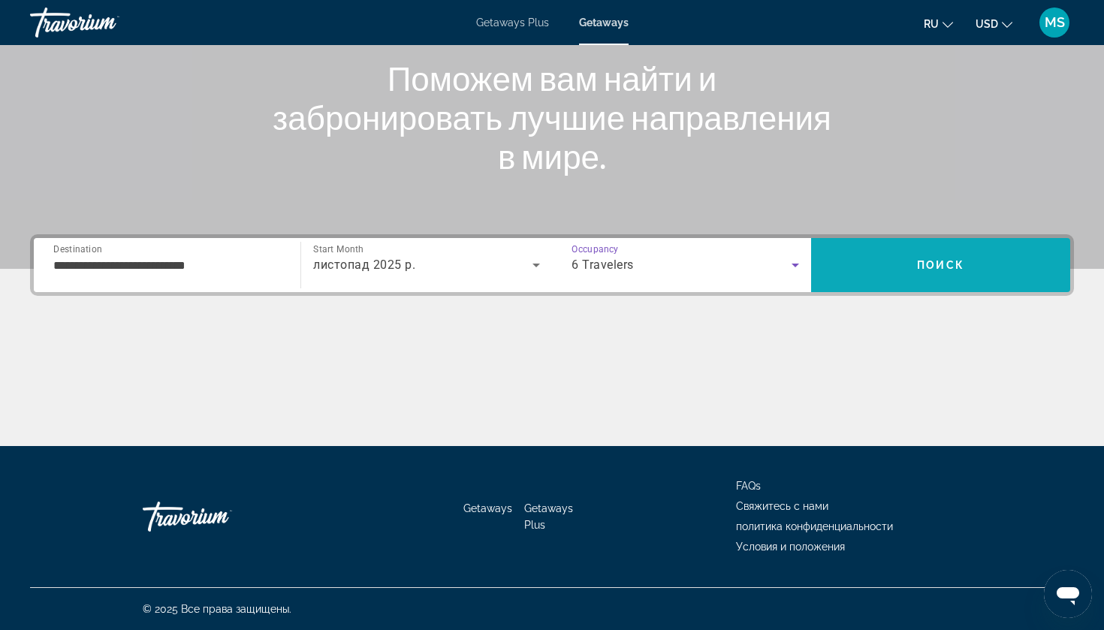
click at [921, 279] on span "Search" at bounding box center [940, 265] width 259 height 36
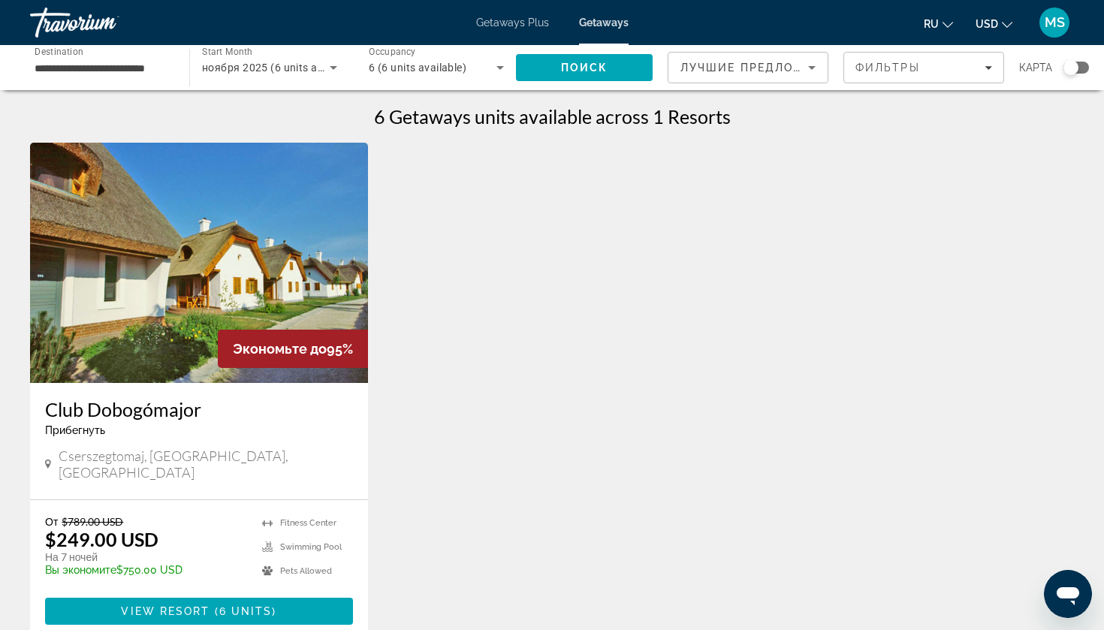
click at [1060, 21] on span "MS" at bounding box center [1055, 22] width 20 height 15
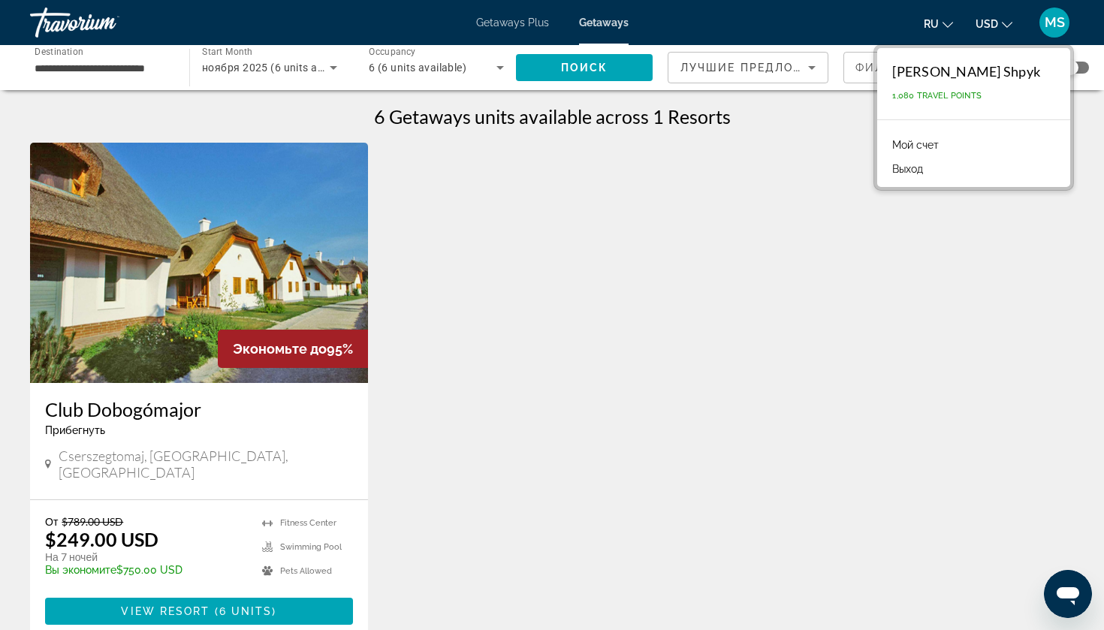
click at [996, 24] on span "USD" at bounding box center [987, 24] width 23 height 12
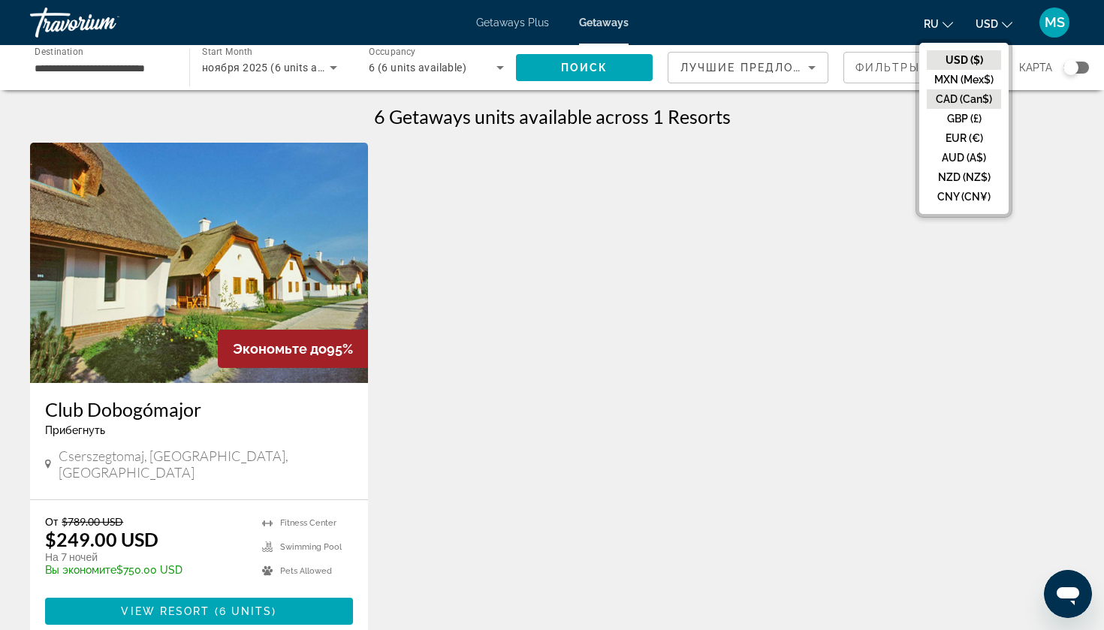
click at [964, 104] on button "CAD (Can$)" at bounding box center [964, 99] width 74 height 20
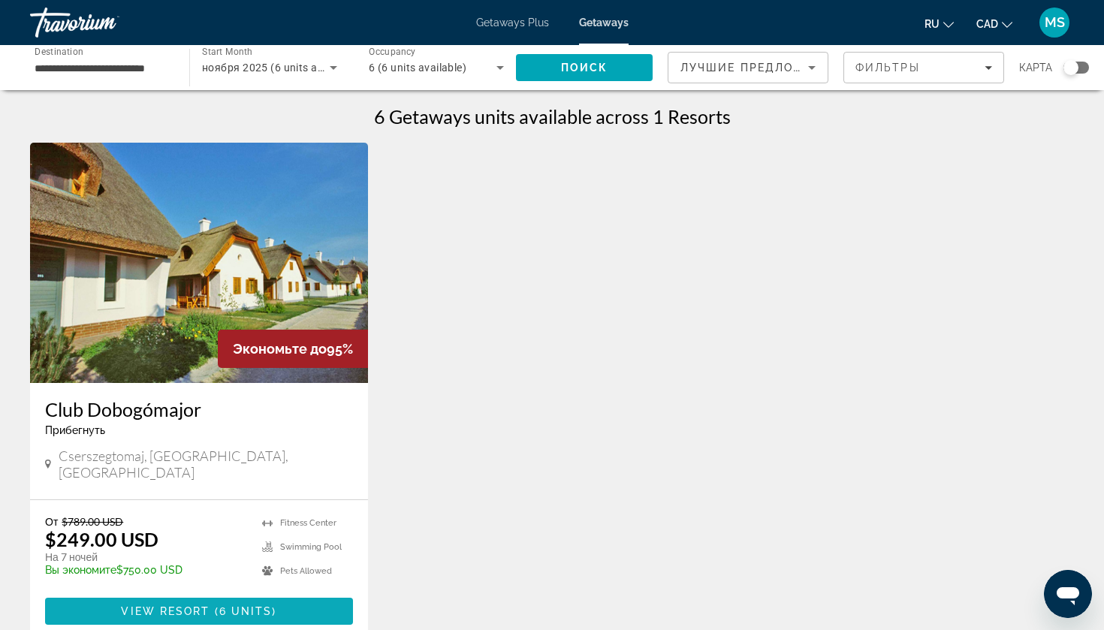
click at [246, 605] on span "6 units" at bounding box center [245, 611] width 53 height 12
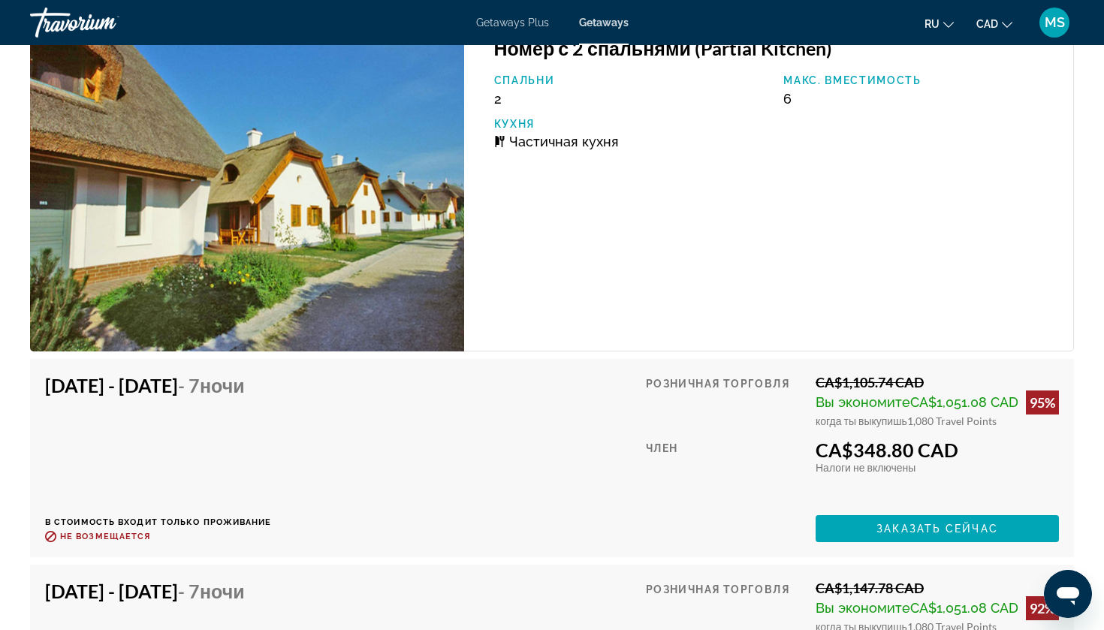
scroll to position [2907, 0]
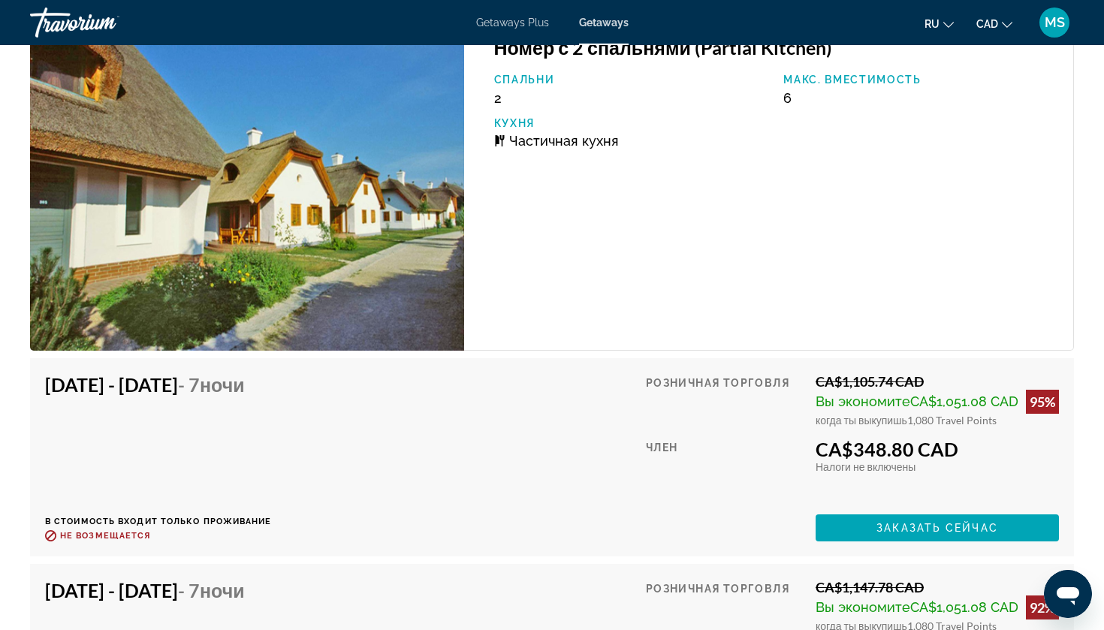
click at [1057, 24] on span "MS" at bounding box center [1055, 22] width 20 height 15
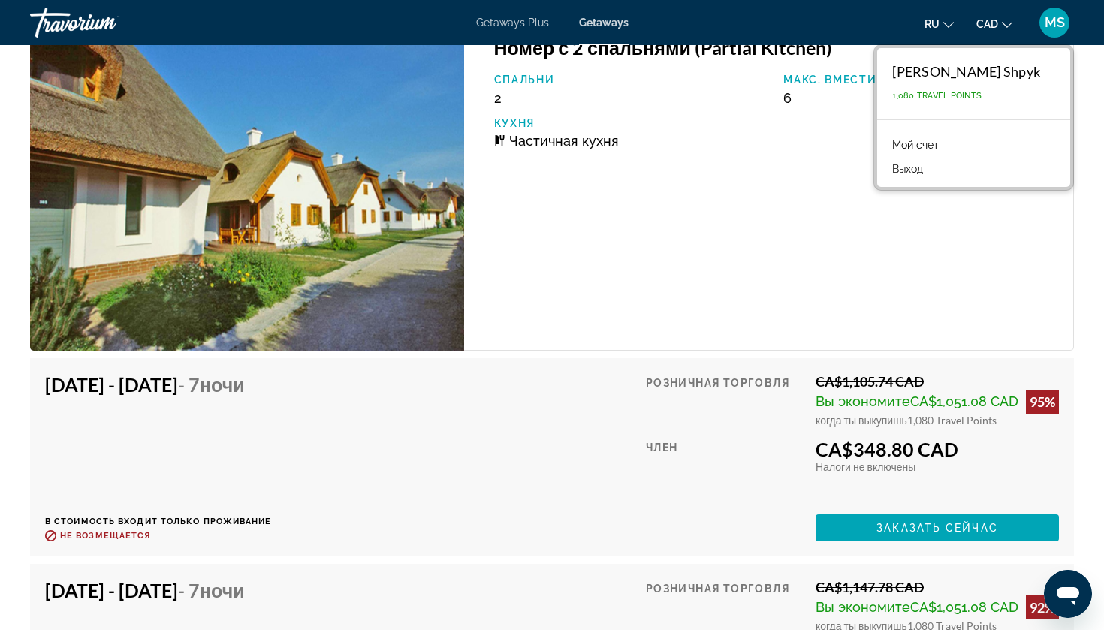
click at [931, 166] on button "Выход" at bounding box center [908, 169] width 46 height 20
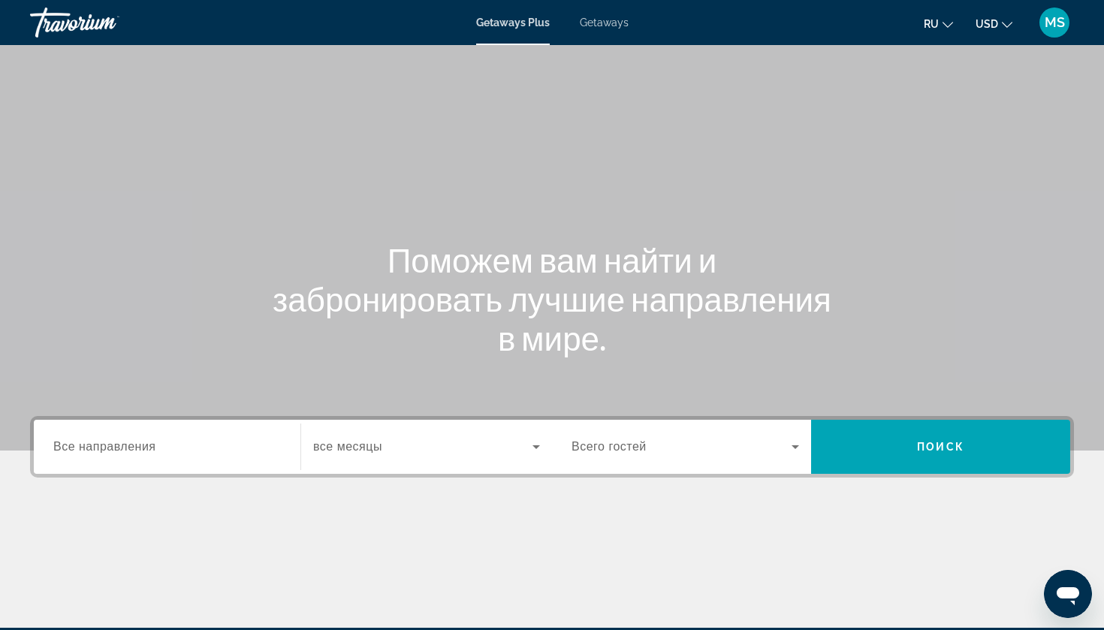
click at [1051, 27] on span "MS" at bounding box center [1055, 22] width 20 height 15
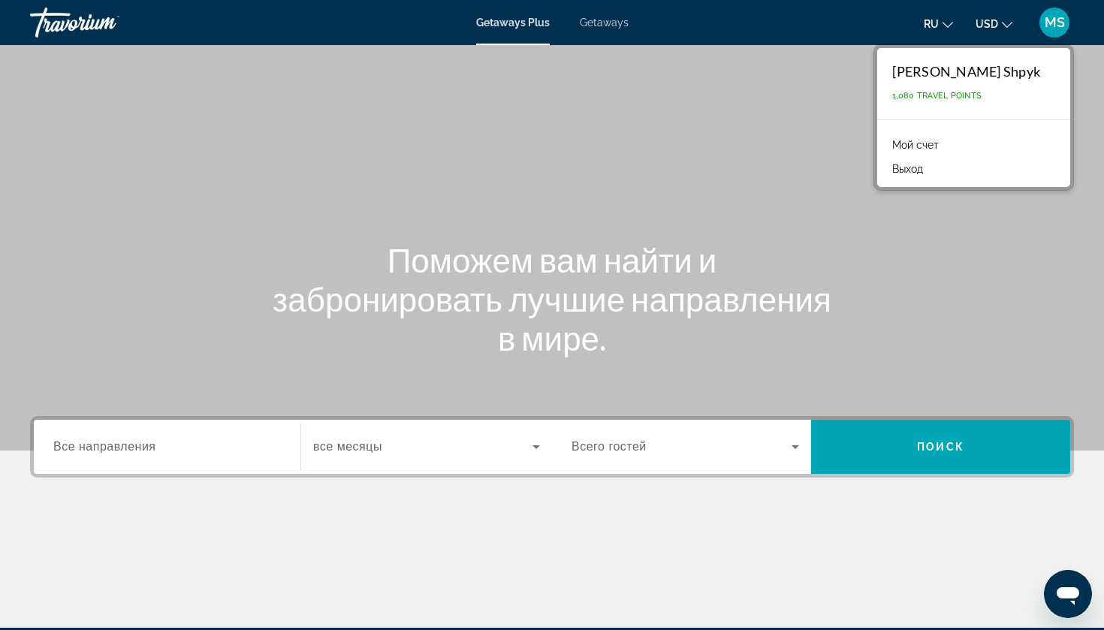
click at [931, 165] on button "Выход" at bounding box center [908, 169] width 46 height 20
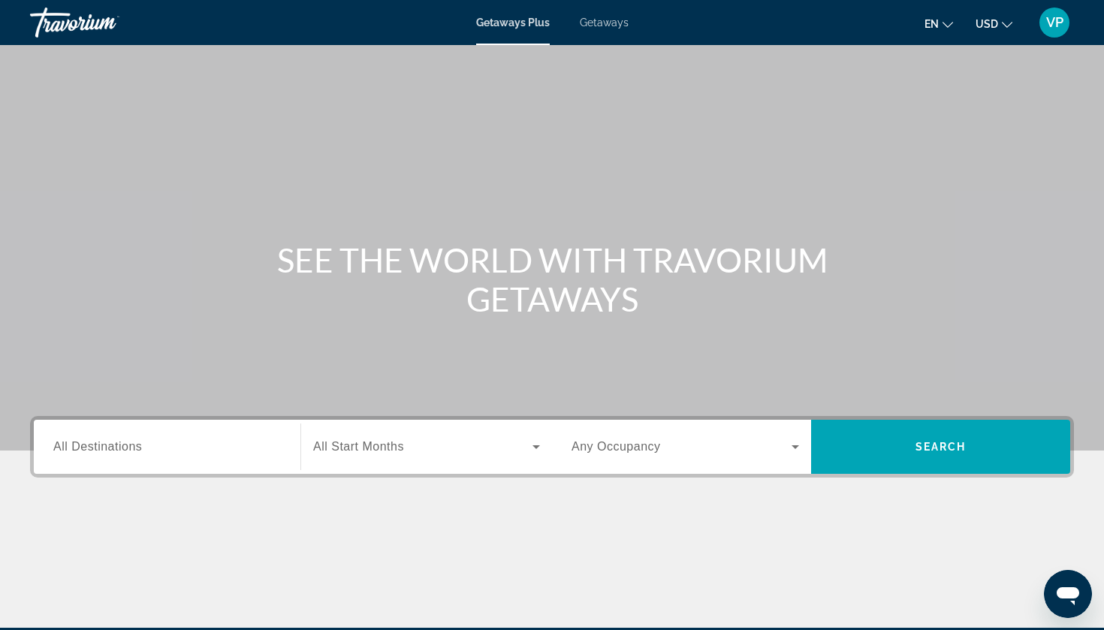
click at [179, 465] on div "Search widget" at bounding box center [167, 447] width 228 height 43
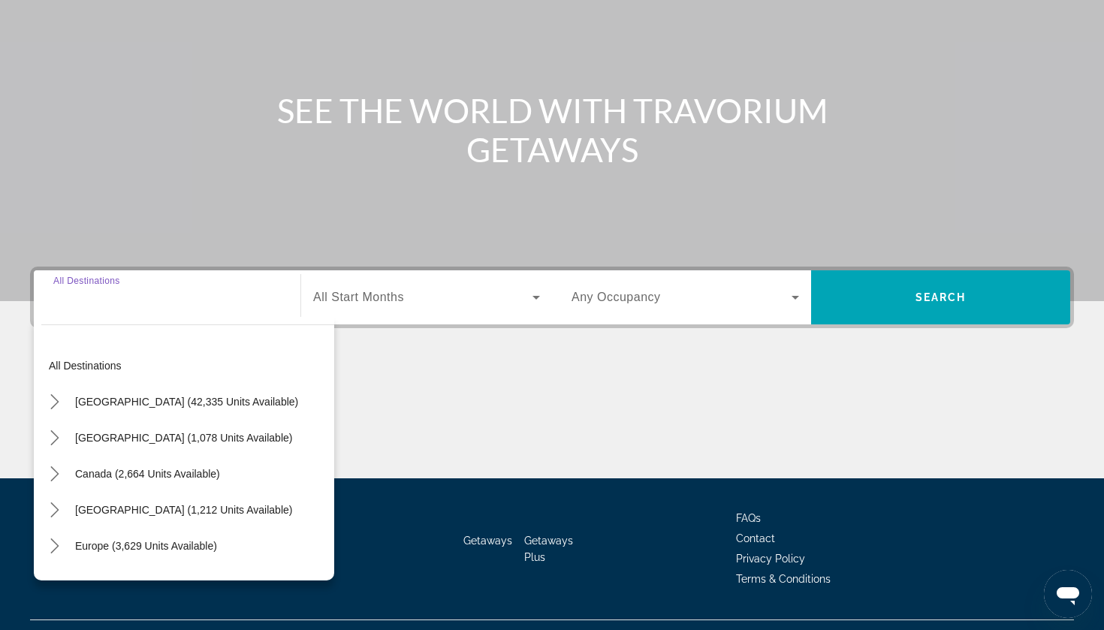
scroll to position [182, 0]
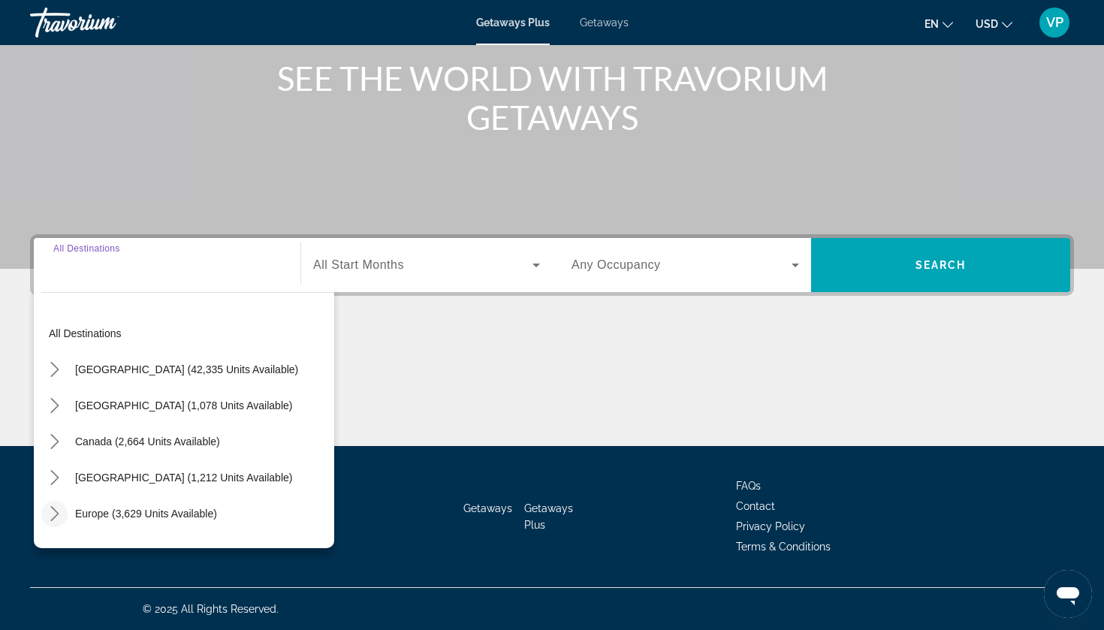
click at [55, 515] on icon "Toggle Europe (3,629 units available) submenu" at bounding box center [54, 513] width 15 height 15
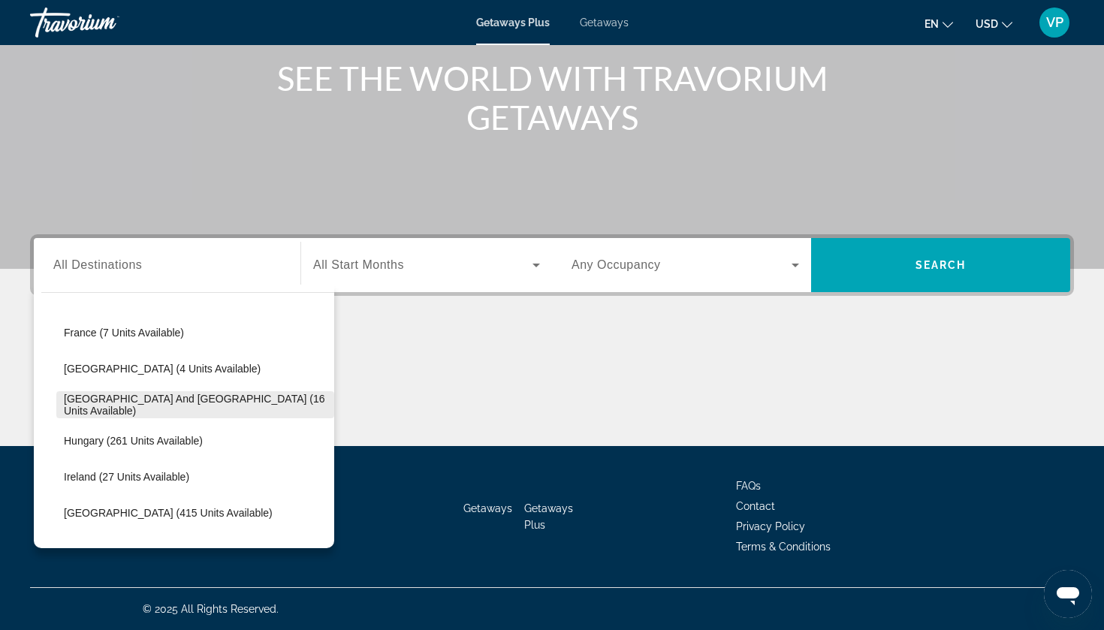
scroll to position [369, 0]
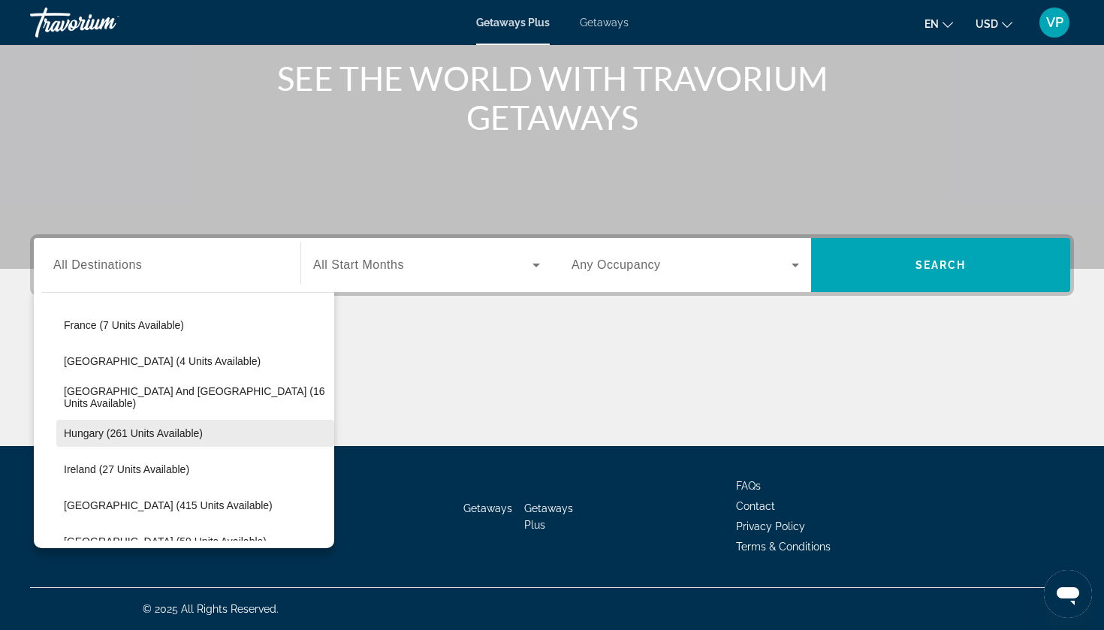
click at [121, 440] on span "Select destination: Hungary (261 units available)" at bounding box center [195, 433] width 278 height 36
type input "**********"
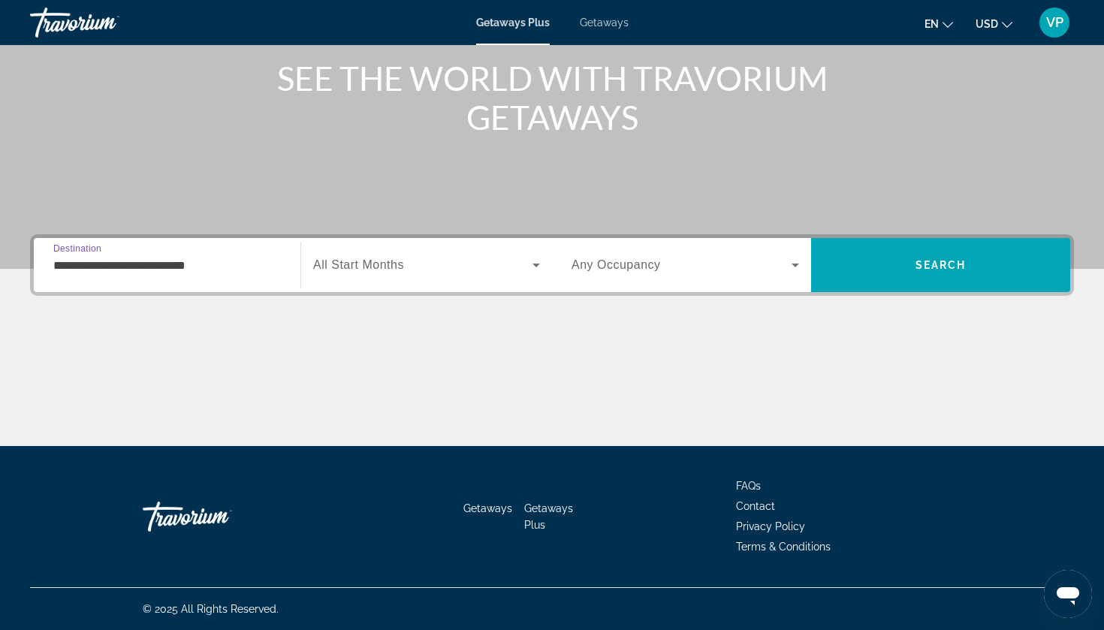
click at [397, 267] on span "All Start Months" at bounding box center [358, 264] width 91 height 13
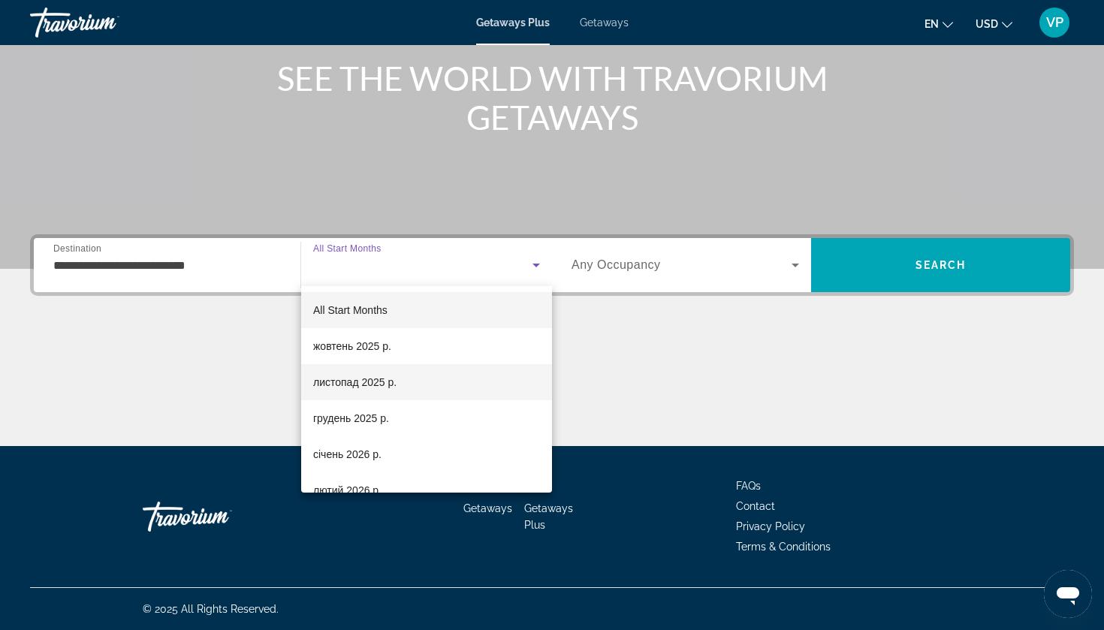
click at [370, 376] on span "листопад 2025 р." at bounding box center [354, 382] width 83 height 18
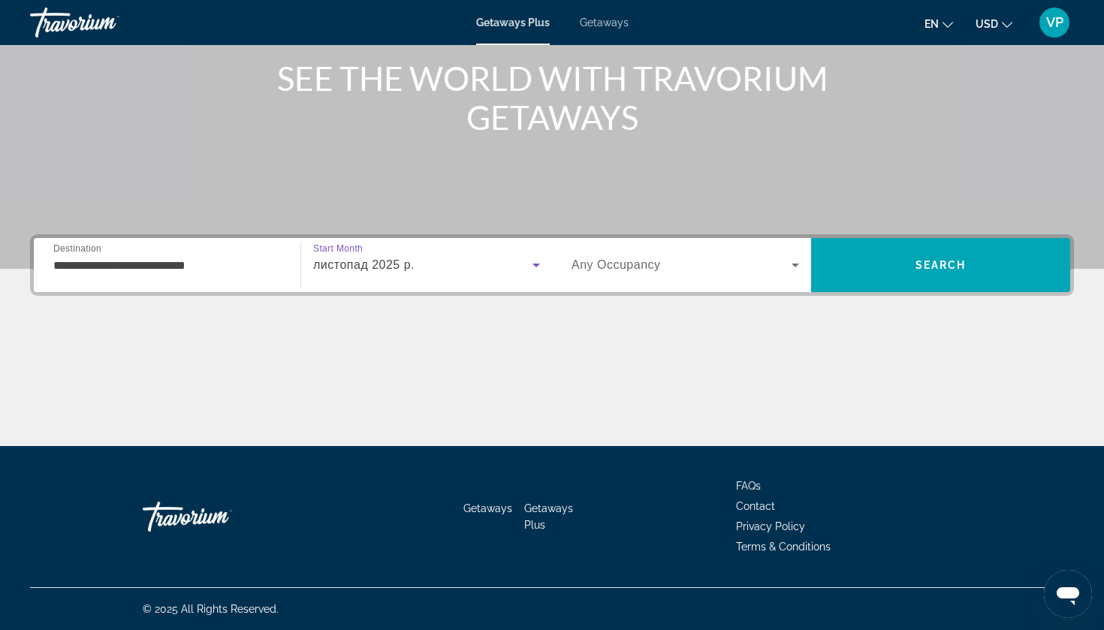
click at [668, 264] on span "Search widget" at bounding box center [682, 265] width 220 height 18
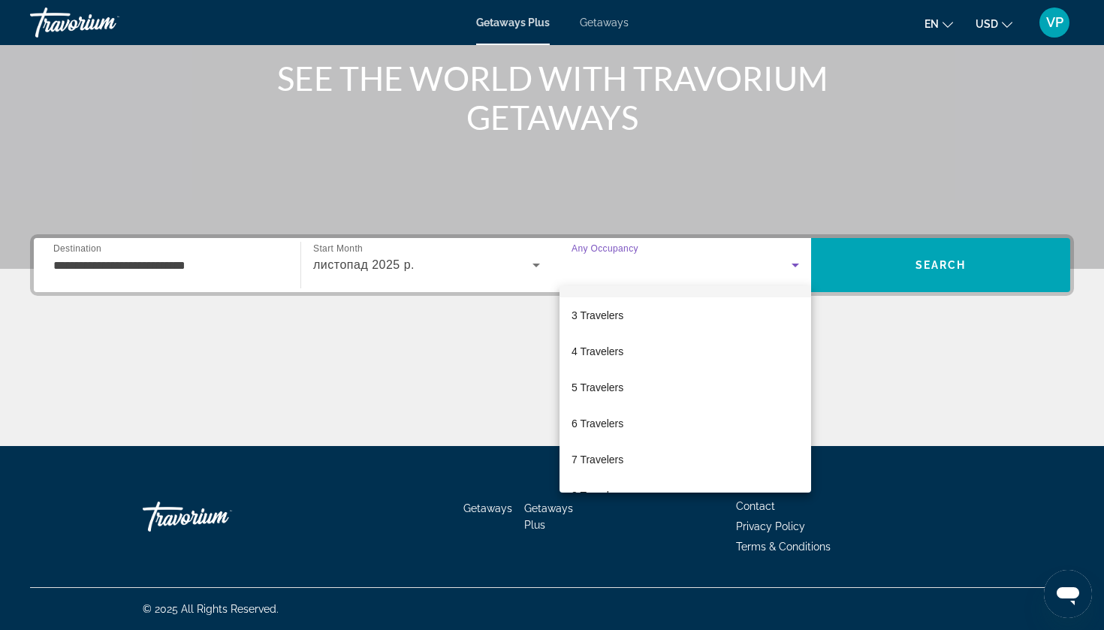
scroll to position [66, 0]
click at [618, 432] on span "6 Travelers" at bounding box center [598, 424] width 52 height 18
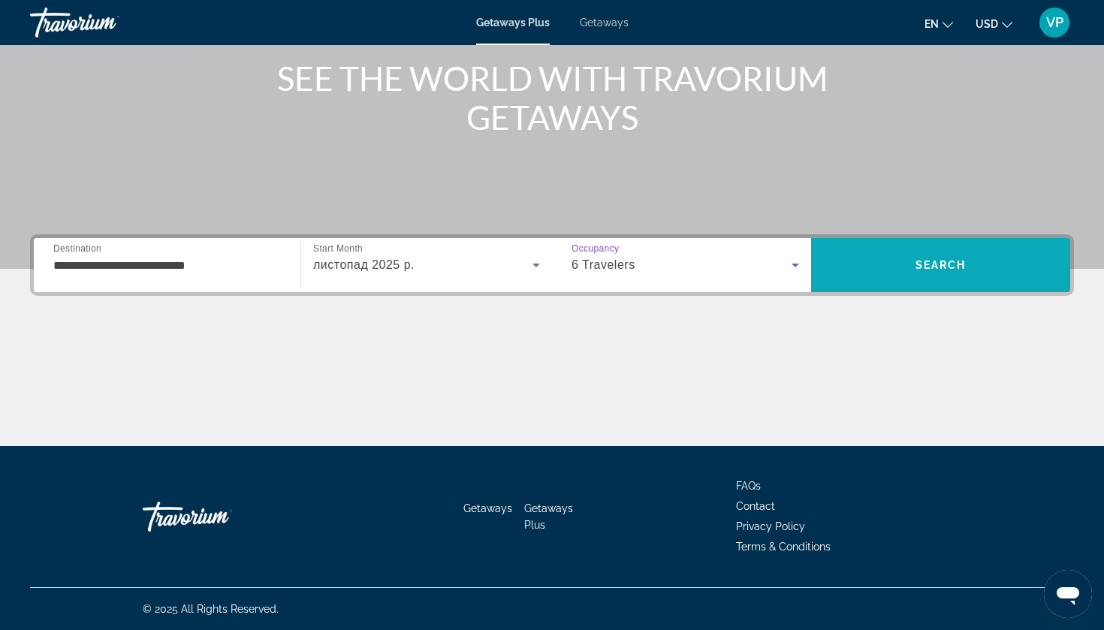
click at [929, 267] on span "Search" at bounding box center [941, 265] width 51 height 12
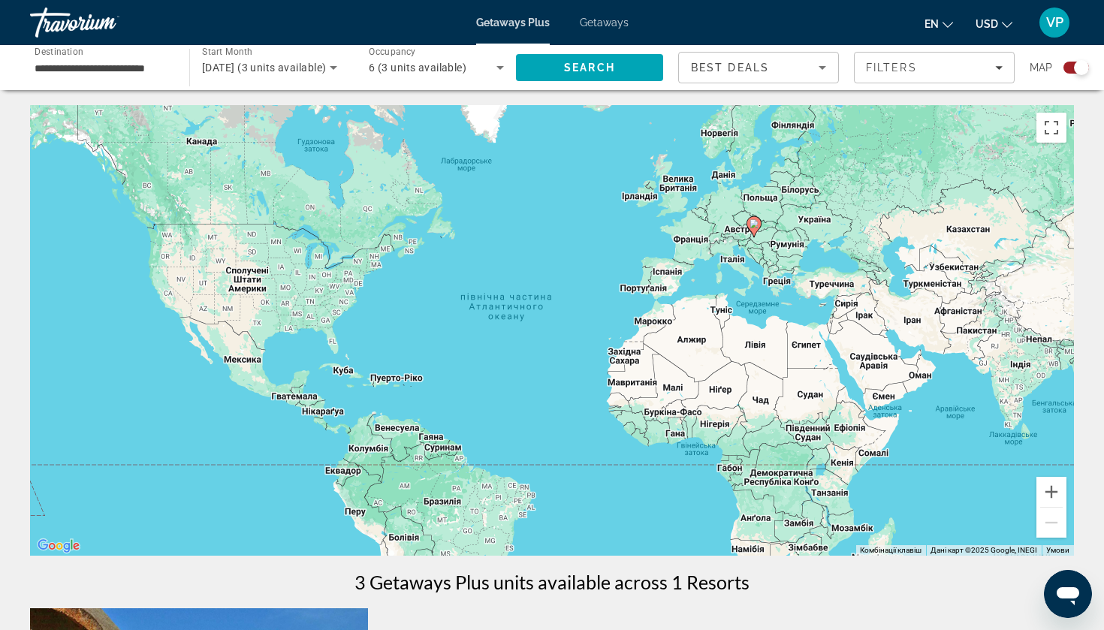
click at [601, 29] on div "Getaways Plus Getaways en English Español Français Italiano Português русский U…" at bounding box center [552, 22] width 1104 height 39
click at [604, 23] on span "Getaways" at bounding box center [604, 23] width 49 height 12
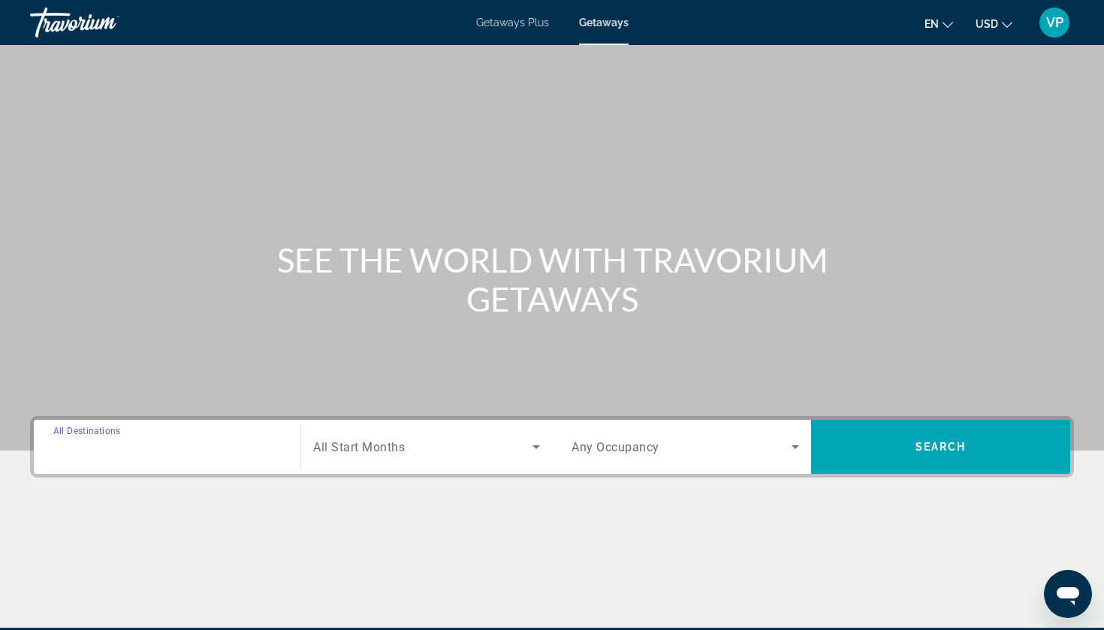
click at [192, 444] on input "Destination All Destinations" at bounding box center [167, 448] width 228 height 18
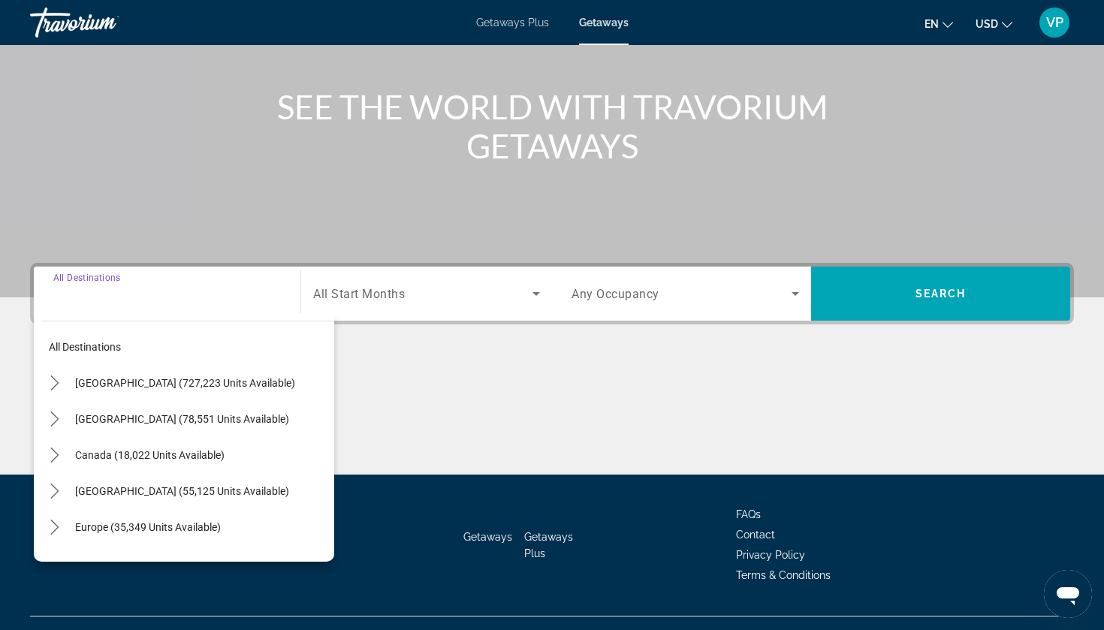
scroll to position [182, 0]
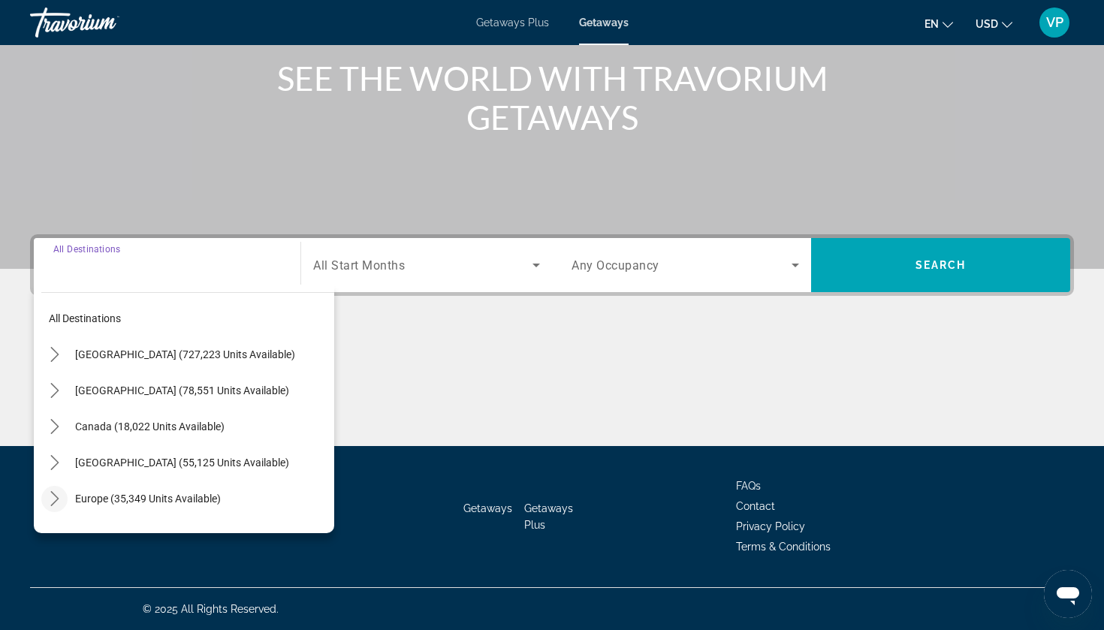
click at [53, 499] on icon "Toggle Europe (35,349 units available) submenu" at bounding box center [54, 498] width 15 height 15
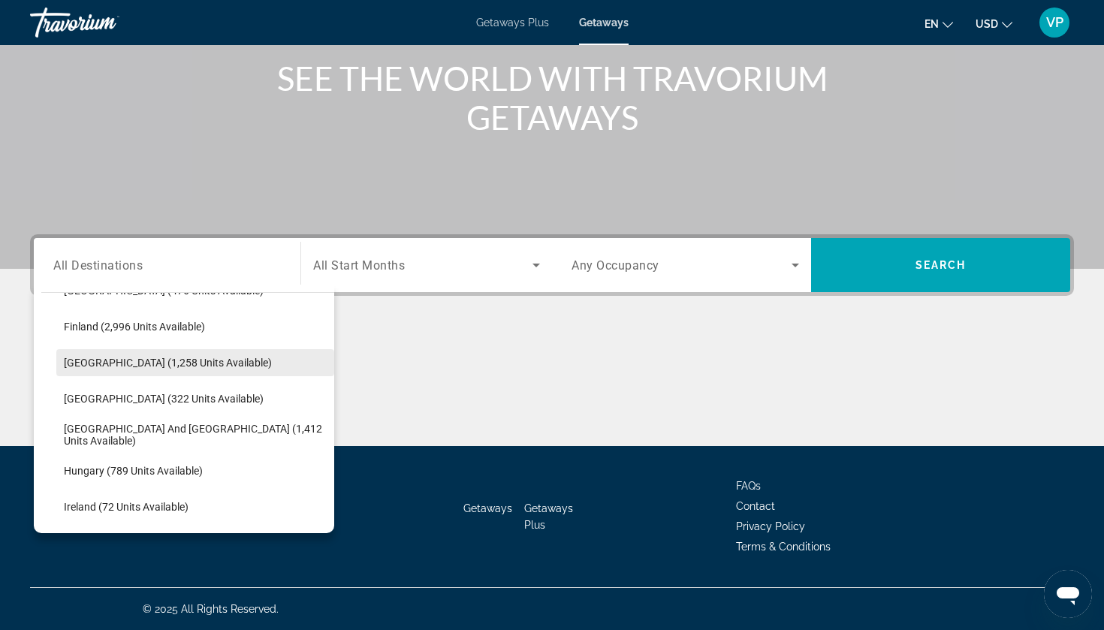
scroll to position [391, 0]
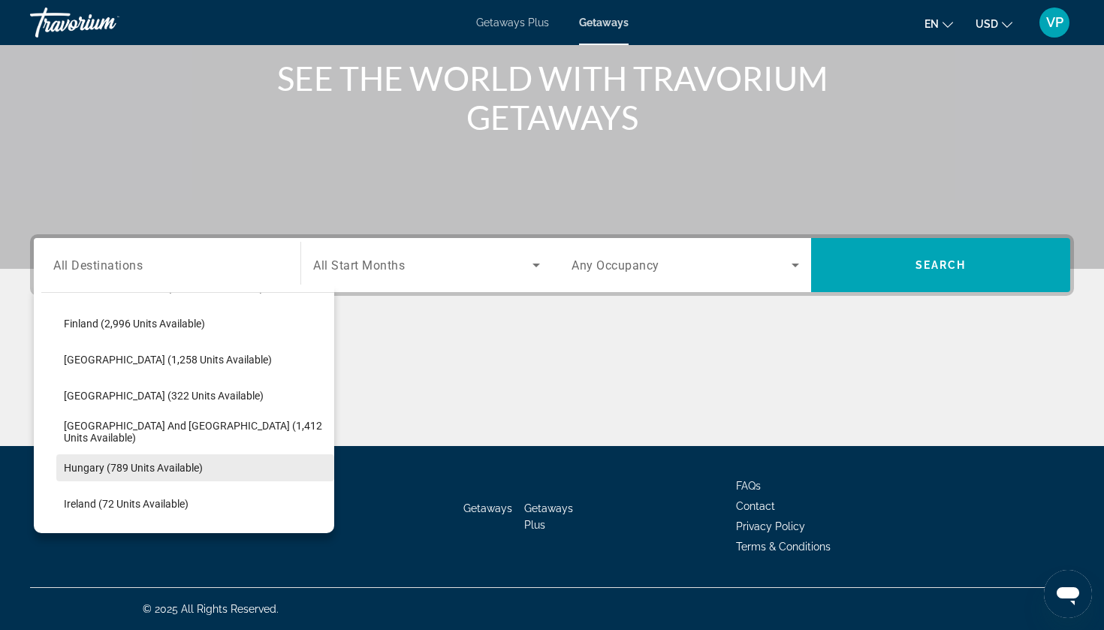
click at [136, 462] on span "Hungary (789 units available)" at bounding box center [133, 468] width 139 height 12
type input "**********"
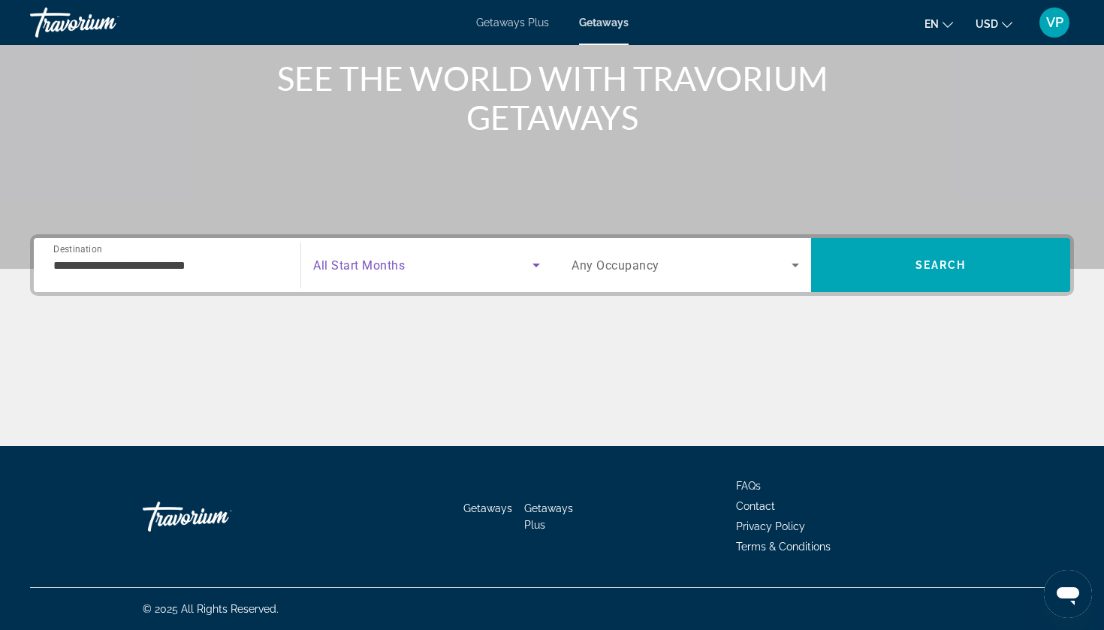
click at [406, 268] on span "Search widget" at bounding box center [422, 265] width 219 height 18
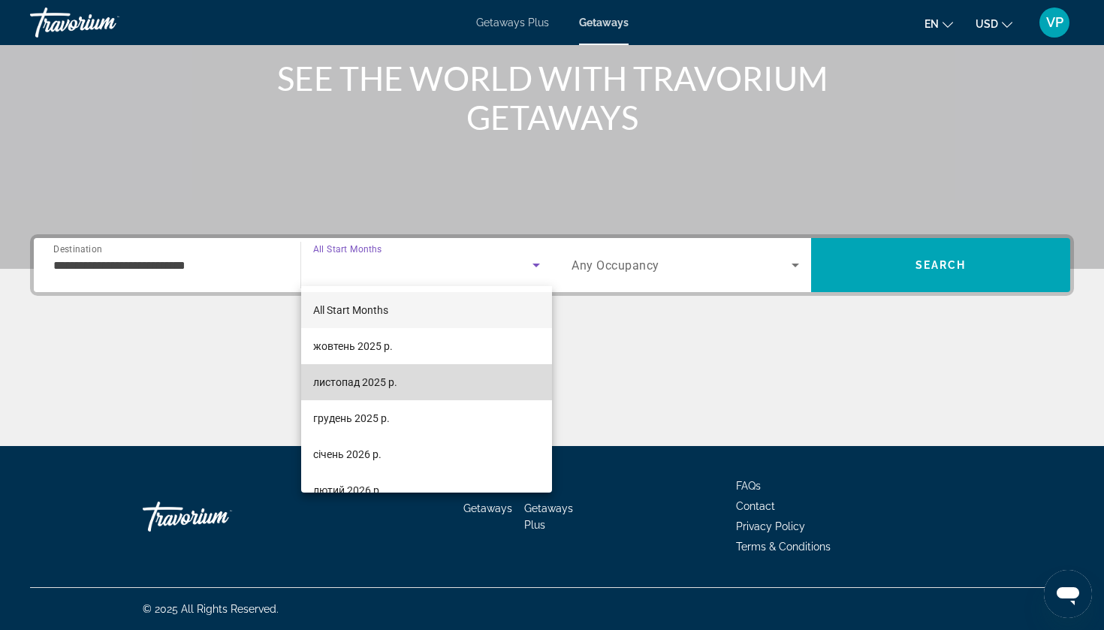
click at [378, 380] on span "листопад 2025 р." at bounding box center [355, 382] width 84 height 18
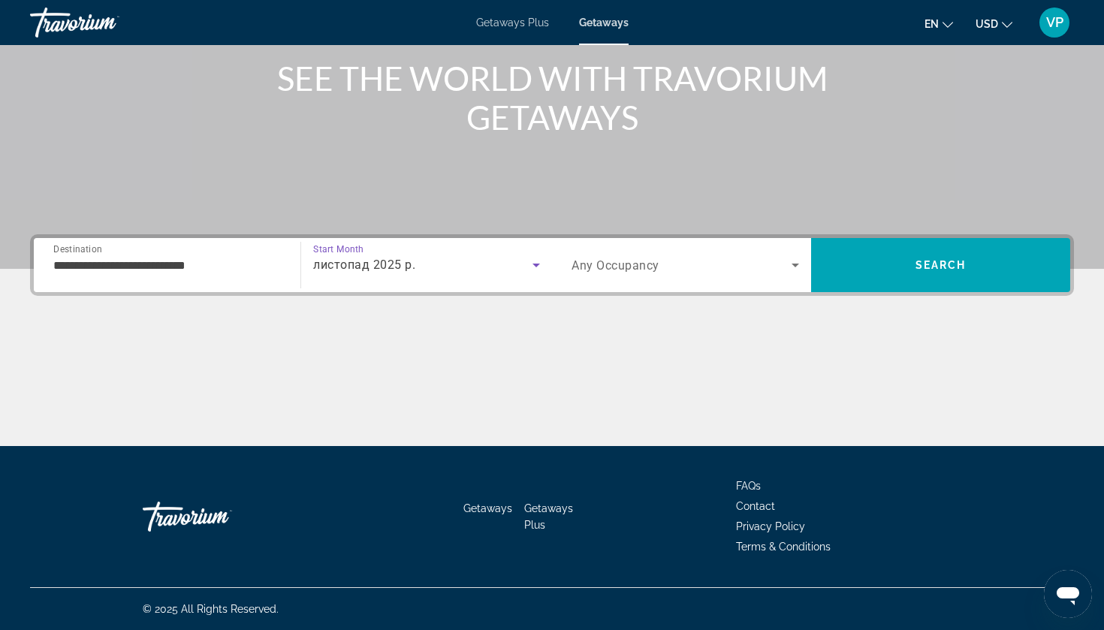
click at [671, 258] on span "Search widget" at bounding box center [682, 265] width 220 height 18
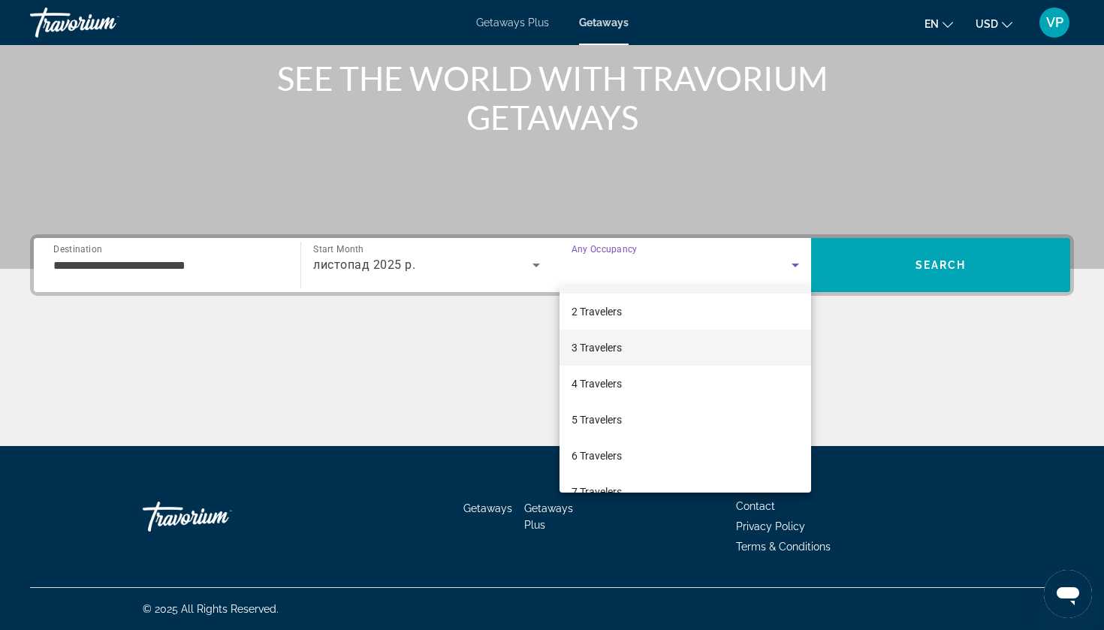
scroll to position [53, 0]
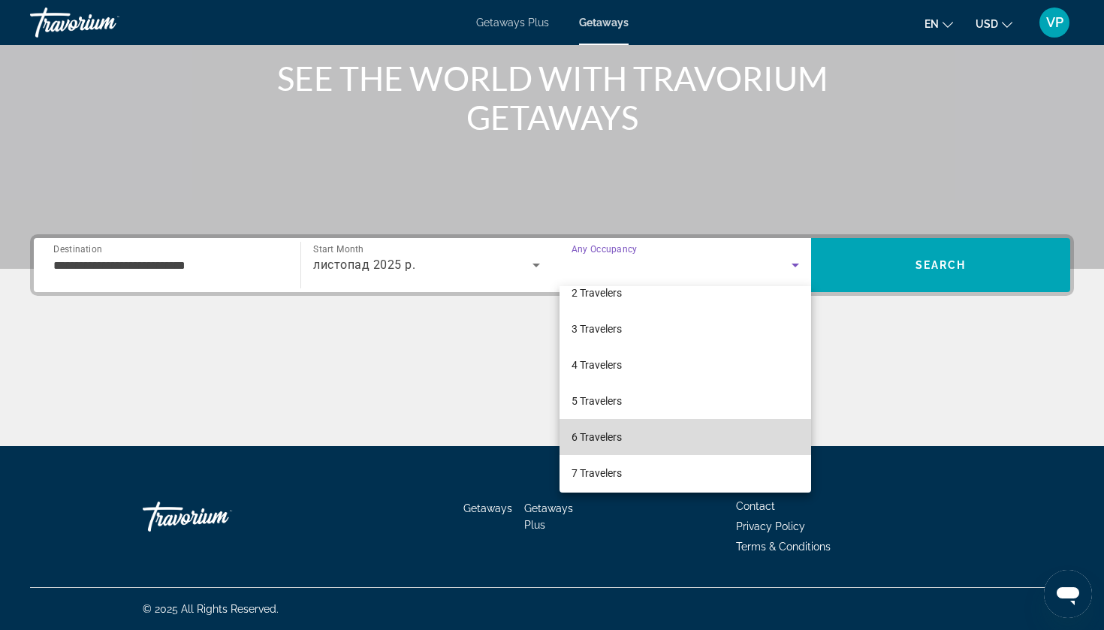
click at [627, 436] on mat-option "6 Travelers" at bounding box center [686, 437] width 252 height 36
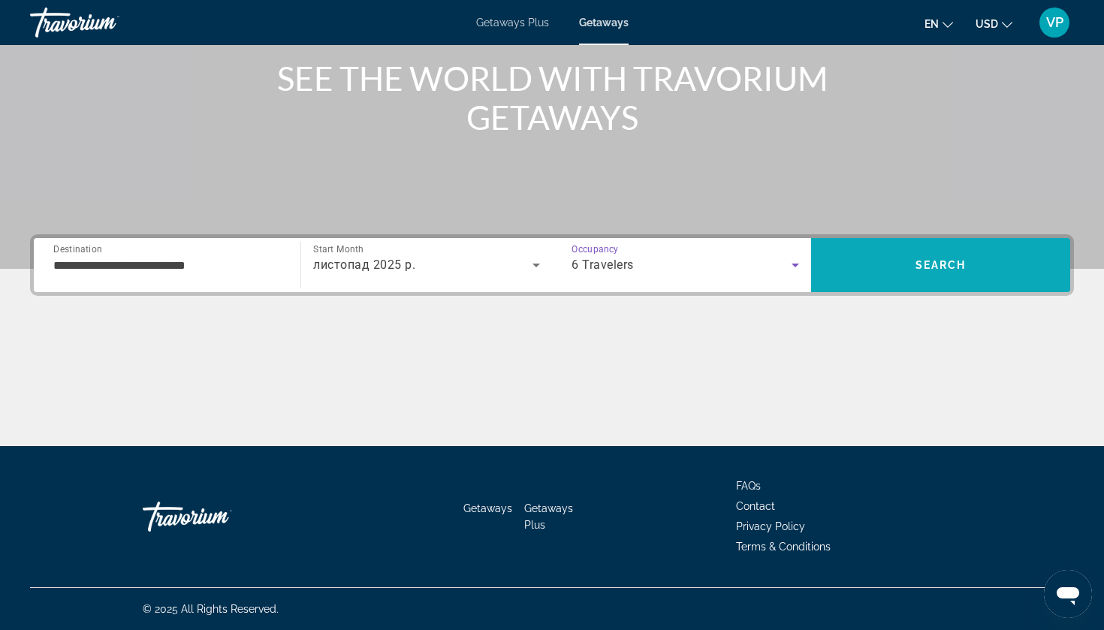
click at [913, 258] on span "Search" at bounding box center [940, 265] width 259 height 36
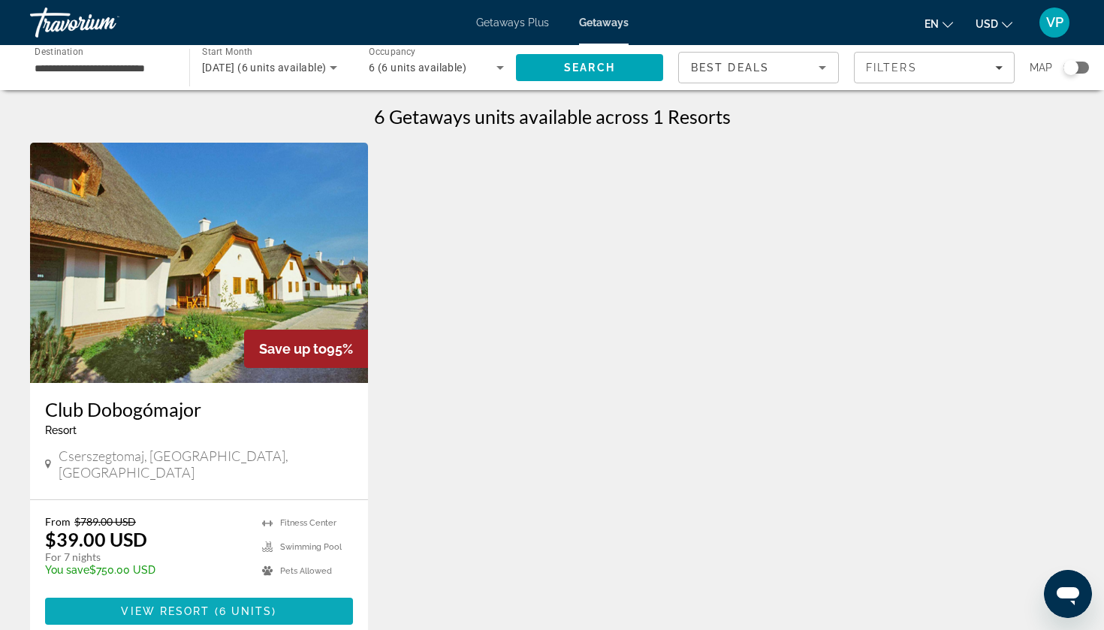
click at [221, 605] on span "Main content" at bounding box center [199, 611] width 308 height 36
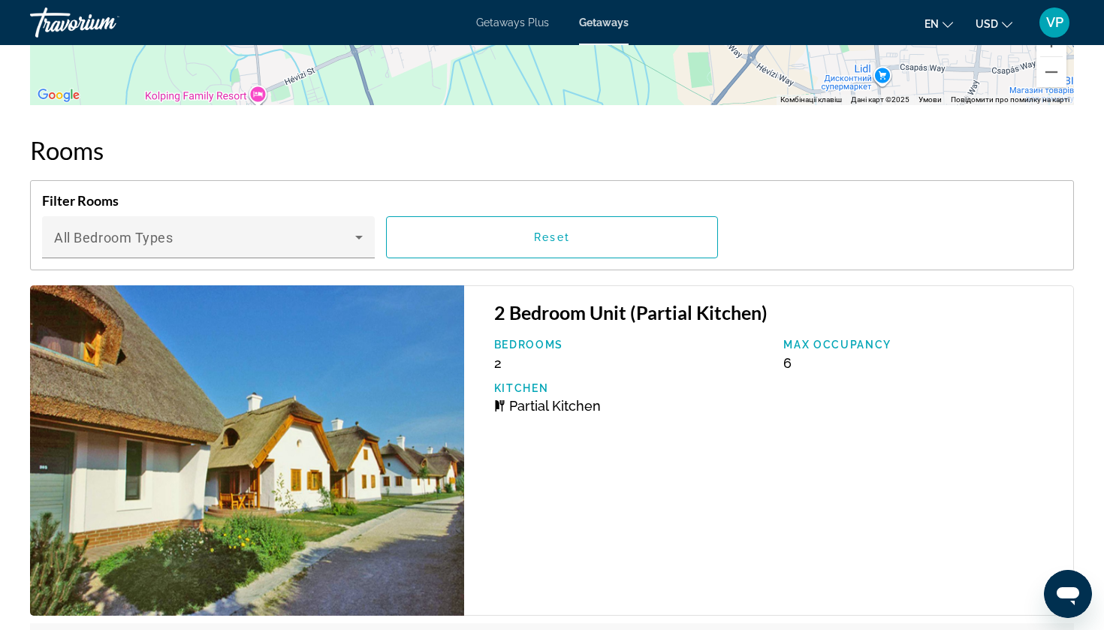
scroll to position [2640, 0]
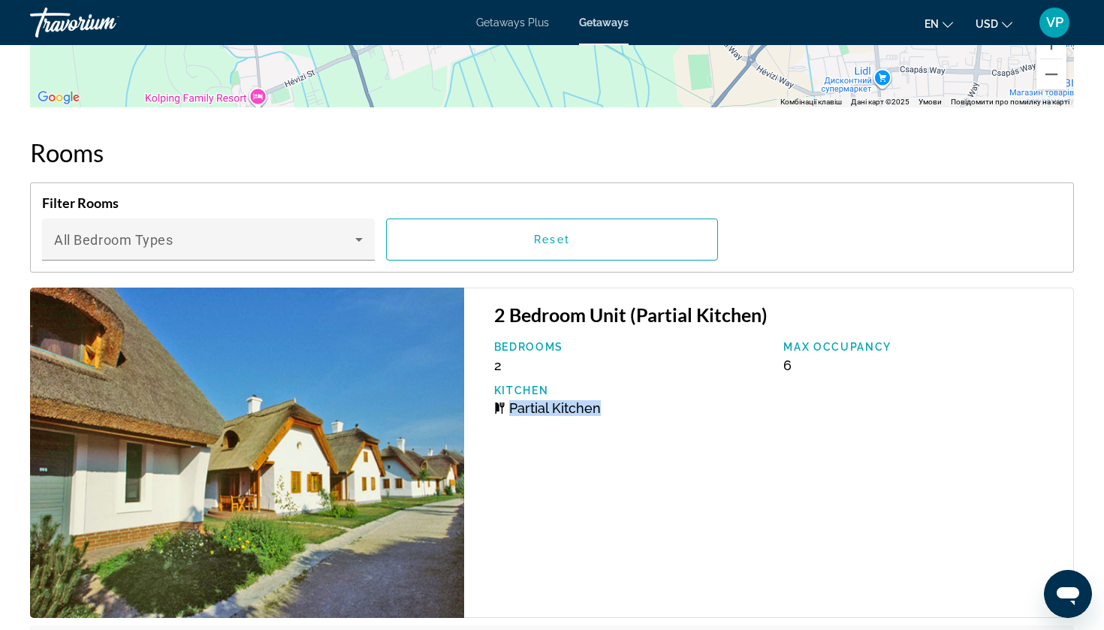
drag, startPoint x: 505, startPoint y: 406, endPoint x: 608, endPoint y: 408, distance: 102.2
click at [608, 408] on div "Partial Kitchen" at bounding box center [631, 408] width 275 height 16
copy div "Partial Kitchen"
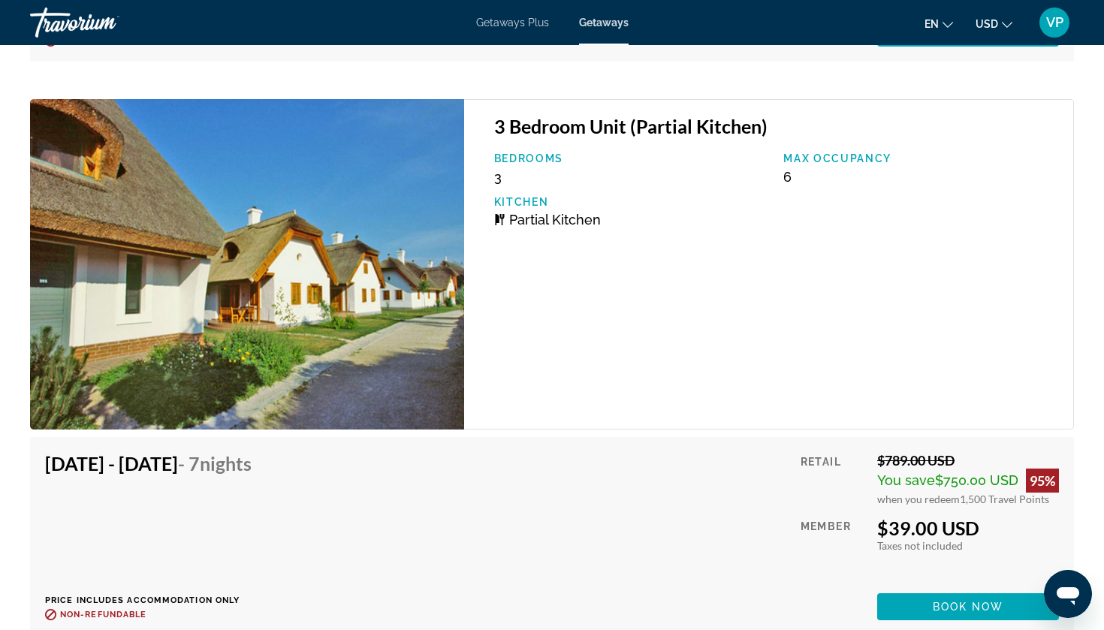
scroll to position [3607, 0]
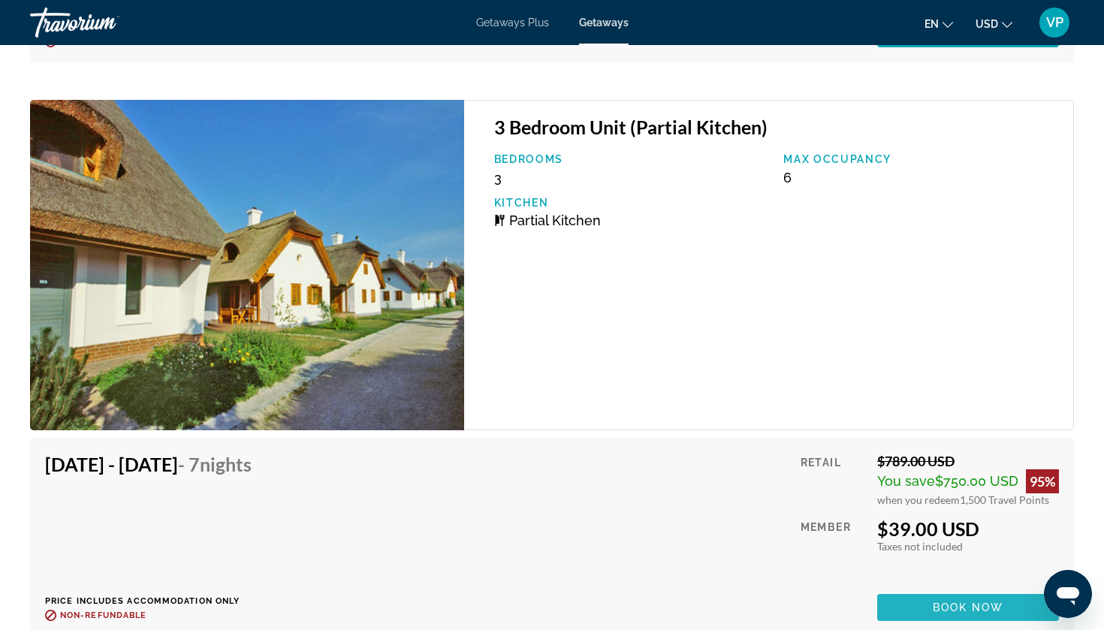
click at [933, 605] on span "Book now" at bounding box center [968, 608] width 71 height 12
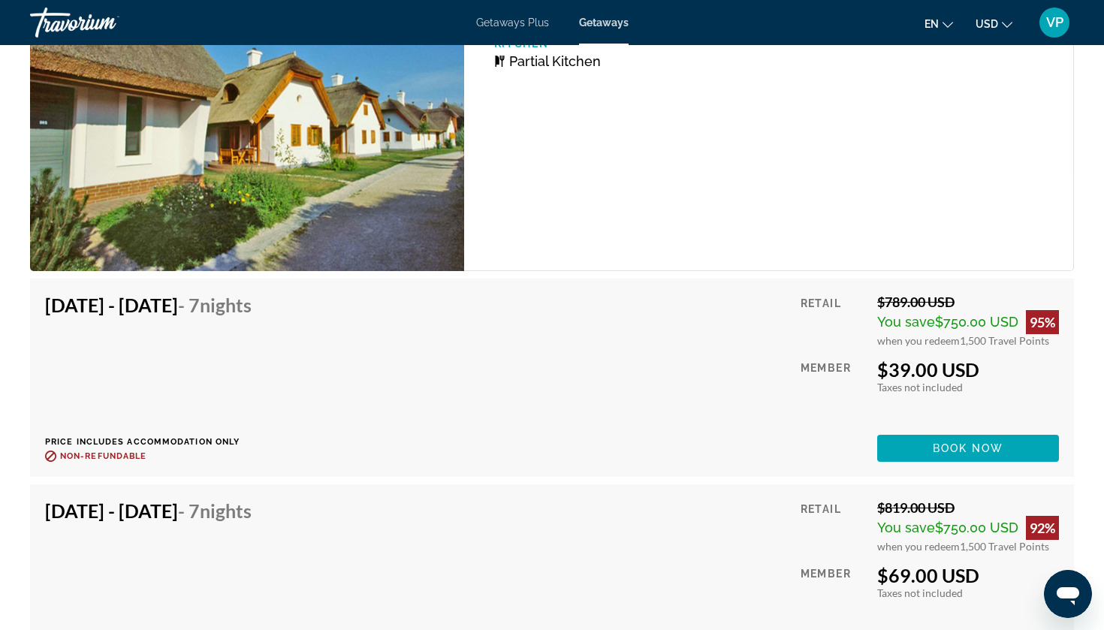
scroll to position [2906, 0]
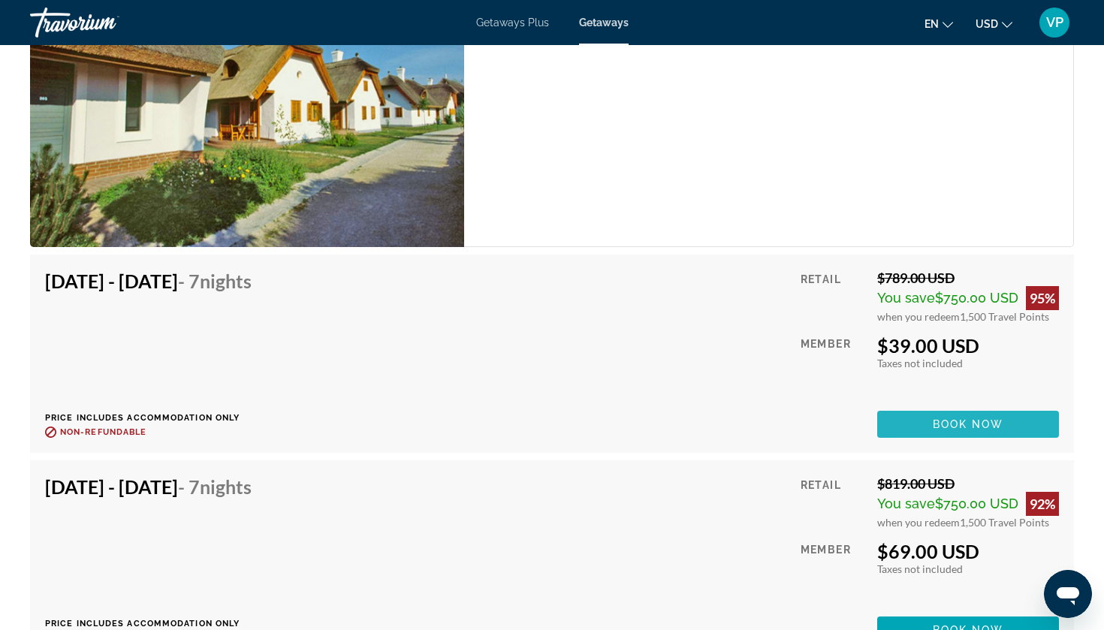
click at [926, 418] on span "Main content" at bounding box center [968, 424] width 182 height 36
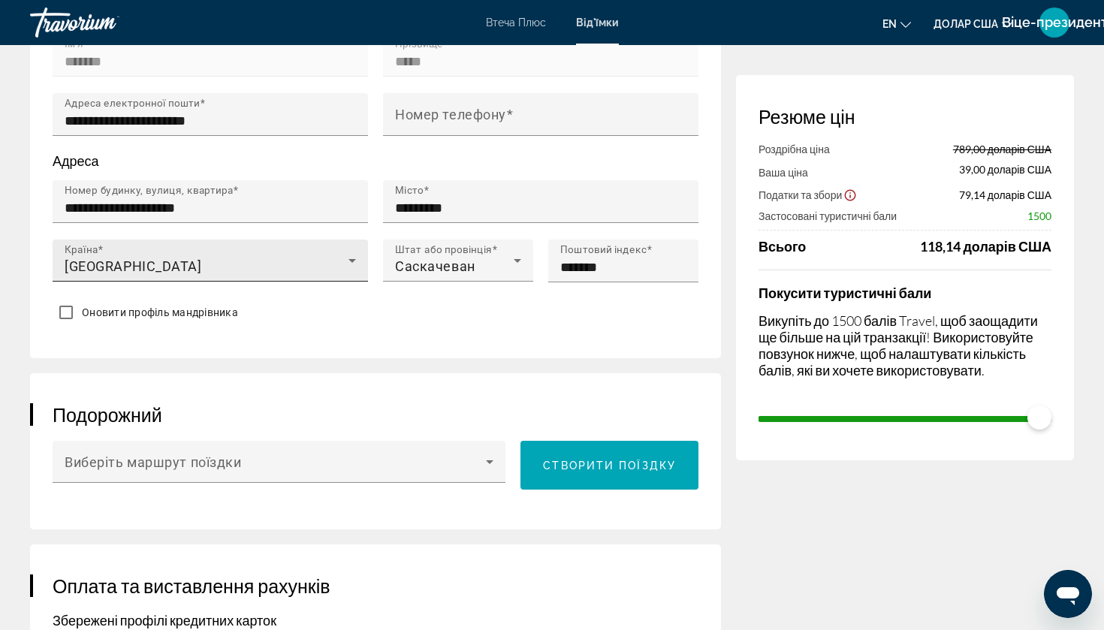
scroll to position [630, 0]
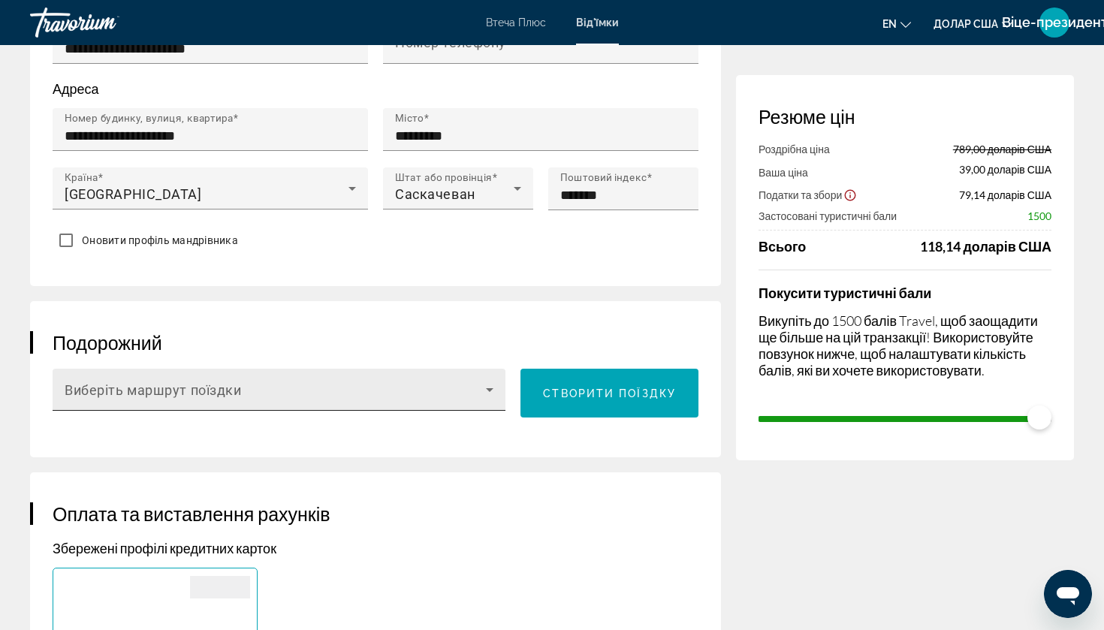
click at [398, 402] on span "Основний зміст" at bounding box center [275, 396] width 421 height 18
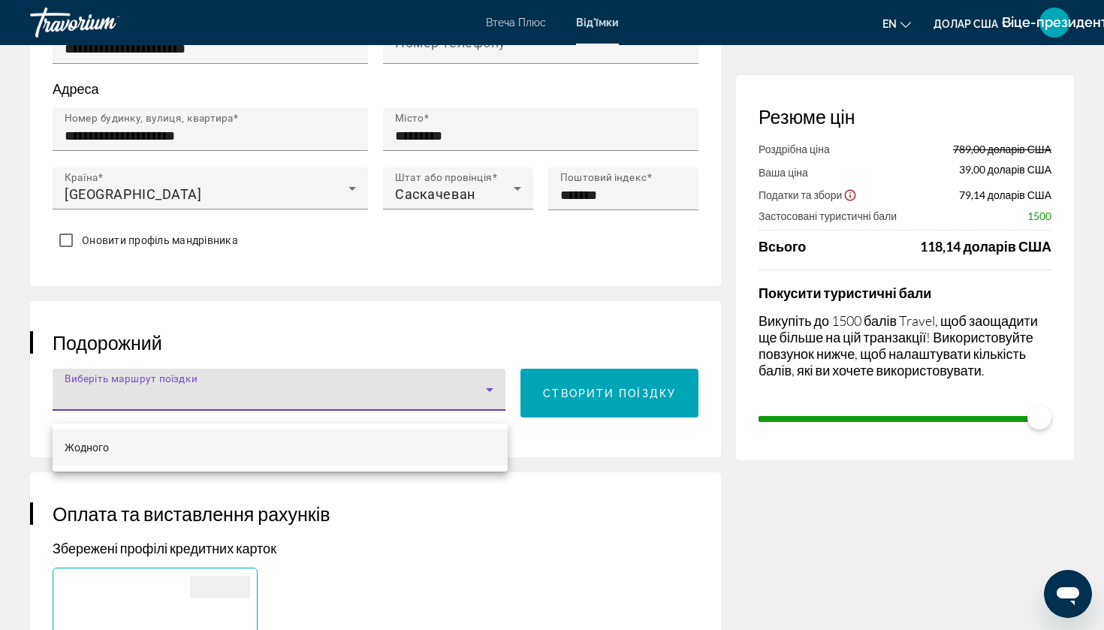
click at [398, 402] on div at bounding box center [552, 315] width 1104 height 630
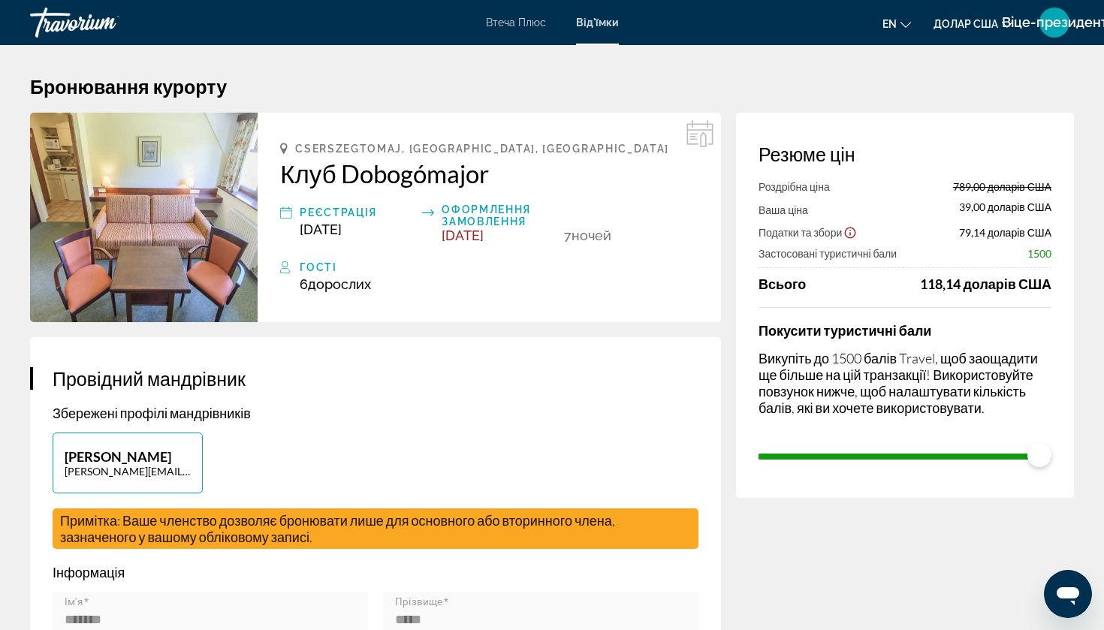
scroll to position [0, 0]
